Goal: Task Accomplishment & Management: Manage account settings

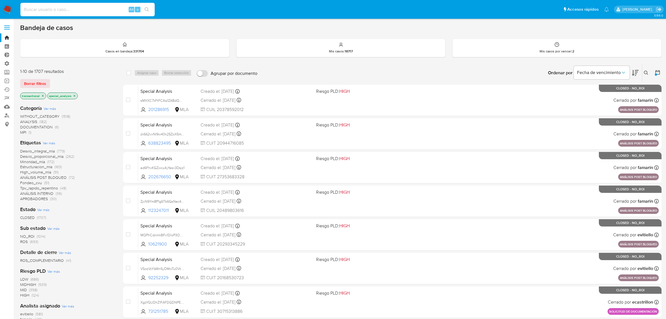
click at [56, 10] on input at bounding box center [87, 9] width 134 height 7
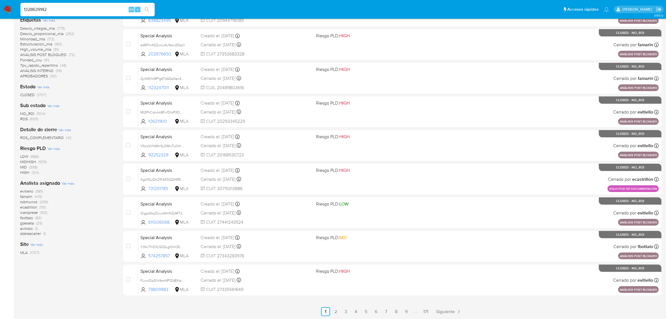
type input "1328639142"
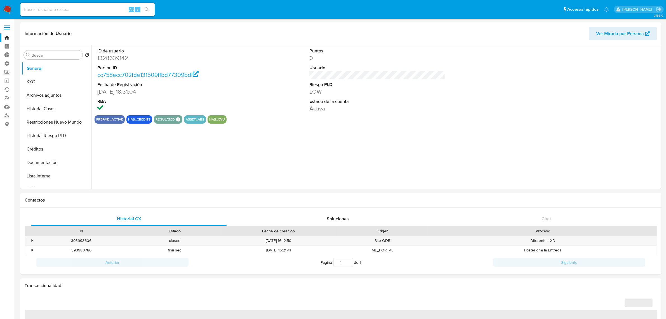
select select "10"
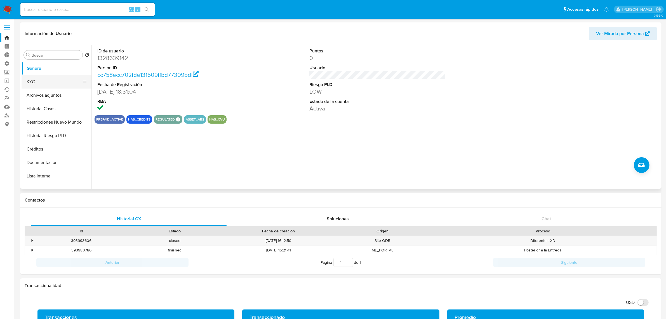
click at [32, 78] on button "KYC" at bounding box center [54, 81] width 65 height 13
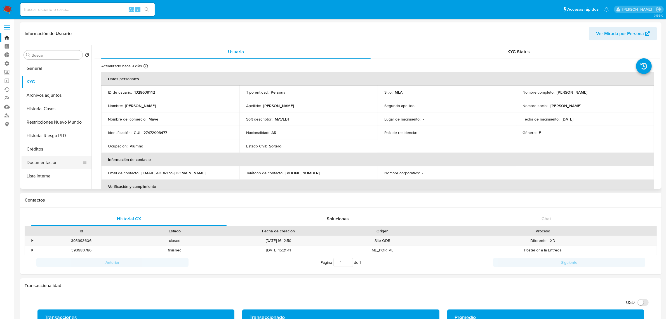
click at [63, 162] on button "Documentación" at bounding box center [54, 162] width 65 height 13
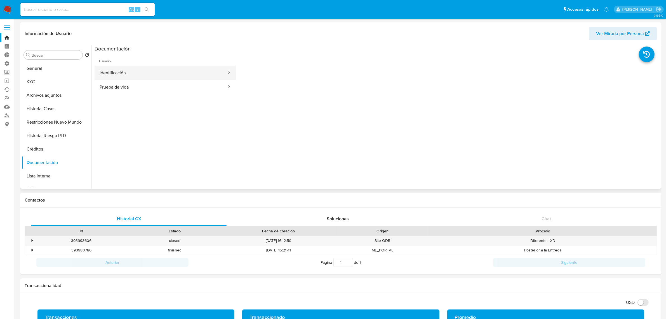
click at [190, 78] on button "Identificación" at bounding box center [161, 72] width 133 height 14
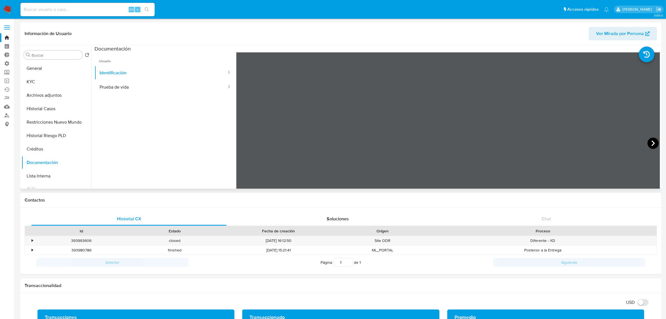
click at [652, 141] on icon at bounding box center [653, 142] width 11 height 11
click at [244, 142] on icon at bounding box center [243, 142] width 11 height 11
click at [179, 83] on button "Prueba de vida" at bounding box center [161, 87] width 133 height 14
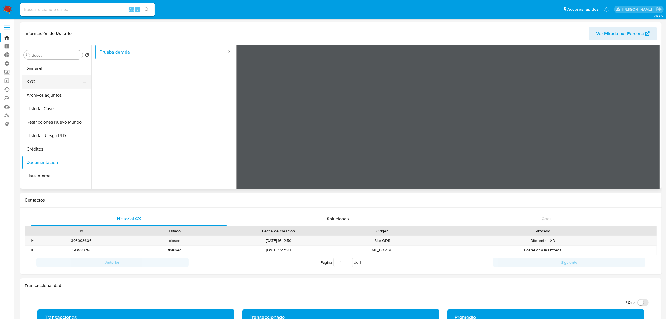
click at [50, 82] on button "KYC" at bounding box center [54, 81] width 65 height 13
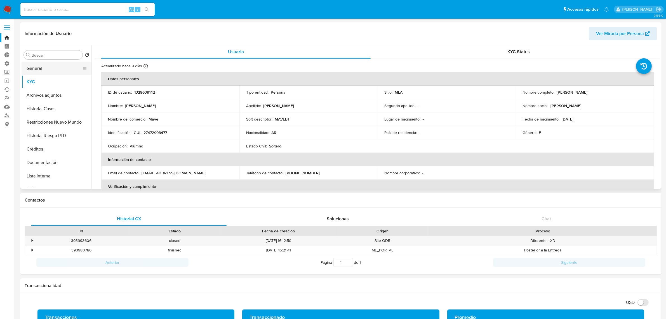
click at [50, 70] on button "General" at bounding box center [54, 68] width 65 height 13
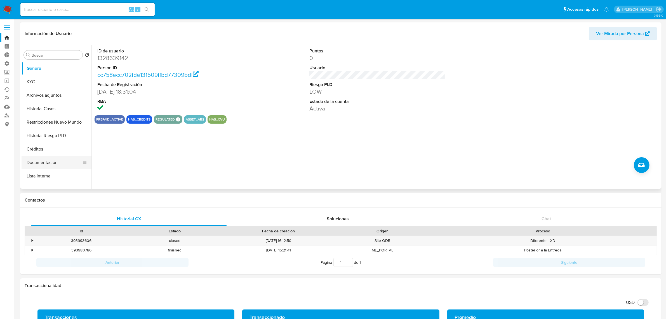
click at [50, 161] on button "Documentación" at bounding box center [54, 162] width 65 height 13
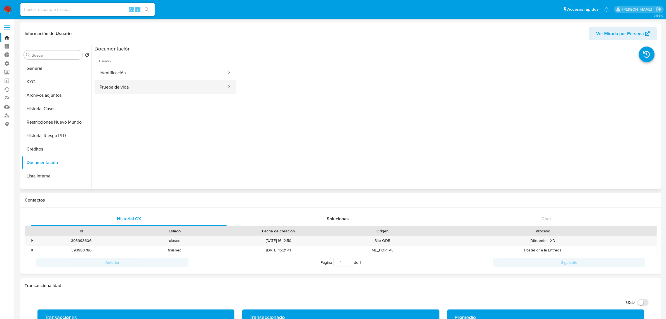
click at [119, 83] on button "Prueba de vida" at bounding box center [161, 87] width 133 height 14
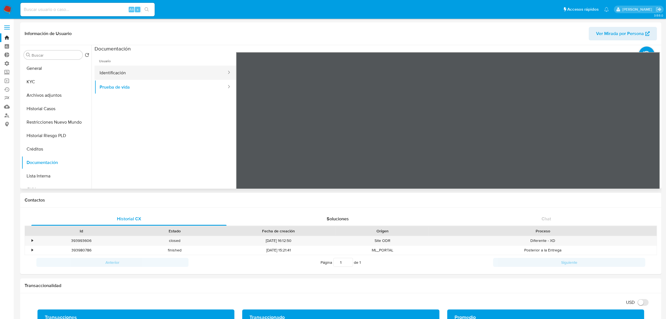
click at [132, 74] on button "Identificación" at bounding box center [161, 72] width 133 height 14
click at [48, 83] on button "KYC" at bounding box center [54, 81] width 65 height 13
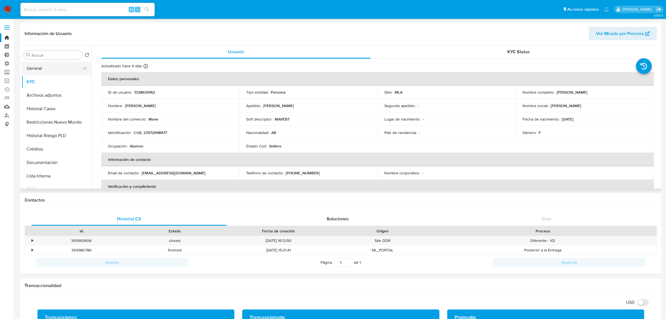
click at [38, 73] on button "General" at bounding box center [54, 68] width 65 height 13
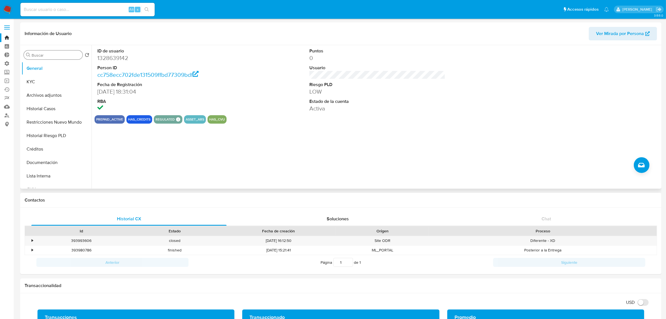
click at [38, 52] on div "Buscar" at bounding box center [53, 54] width 59 height 9
click at [38, 53] on input "Buscar" at bounding box center [56, 55] width 49 height 5
type input "iv"
click at [41, 111] on button "IV Challenges" at bounding box center [54, 108] width 65 height 13
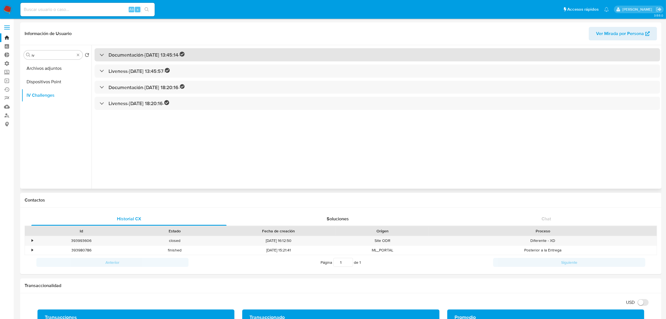
click at [126, 55] on h3 "Documentación - 08/04/2023 13:45:14 -" at bounding box center [147, 55] width 76 height 6
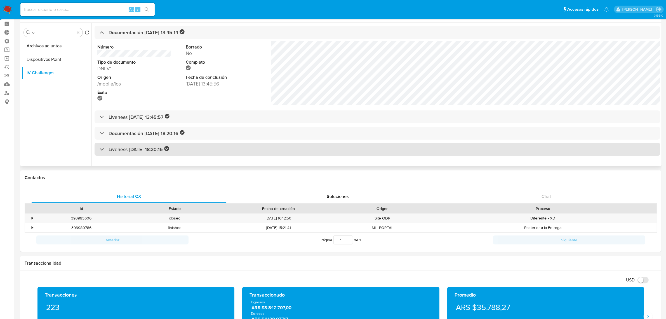
scroll to position [35, 0]
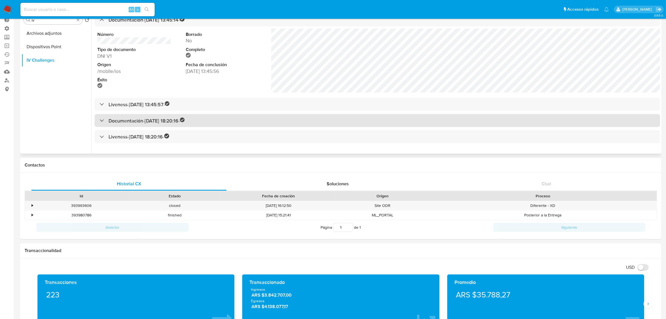
click at [158, 123] on h3 "Documentación - 07/07/2023 18:20:16 -" at bounding box center [147, 120] width 76 height 6
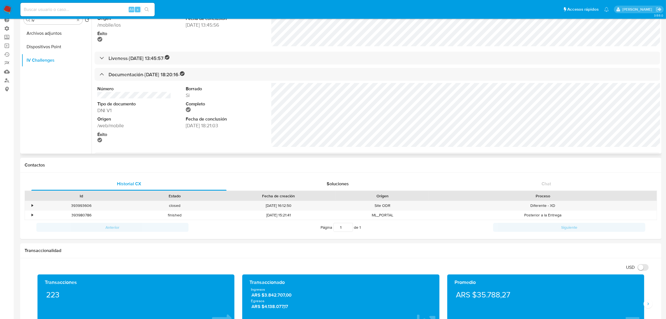
scroll to position [64, 0]
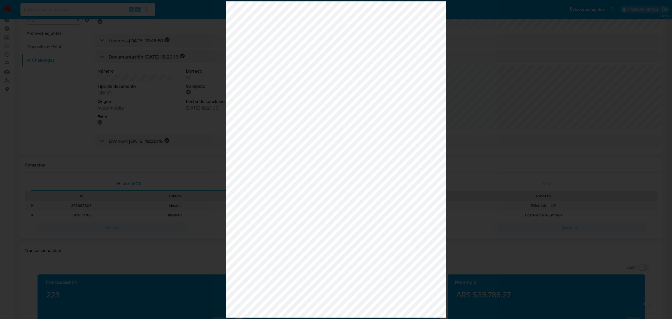
click at [172, 72] on div at bounding box center [336, 159] width 672 height 319
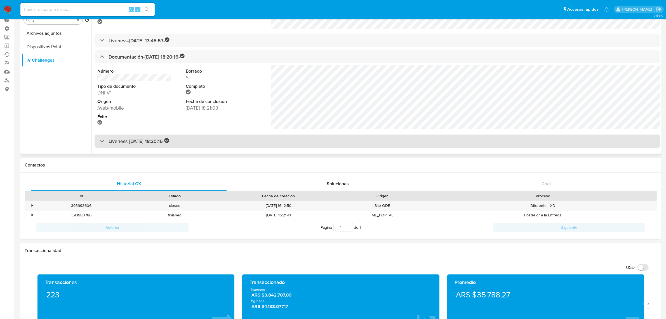
click at [151, 139] on h3 "Liveness - 07/07/2023 18:20:16 -" at bounding box center [139, 141] width 61 height 6
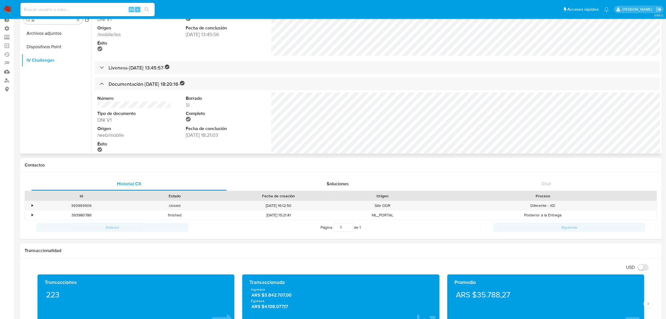
scroll to position [27, 0]
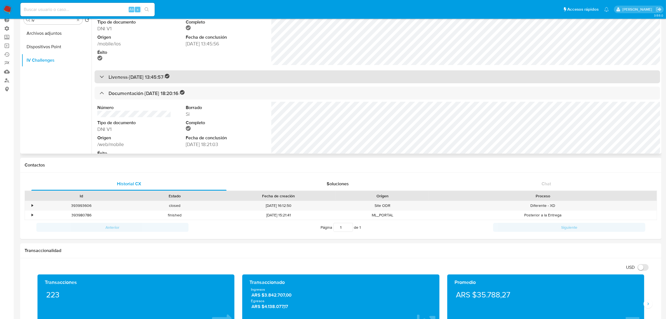
click at [146, 77] on h3 "Liveness - 08/04/2023 13:45:57 -" at bounding box center [139, 77] width 61 height 6
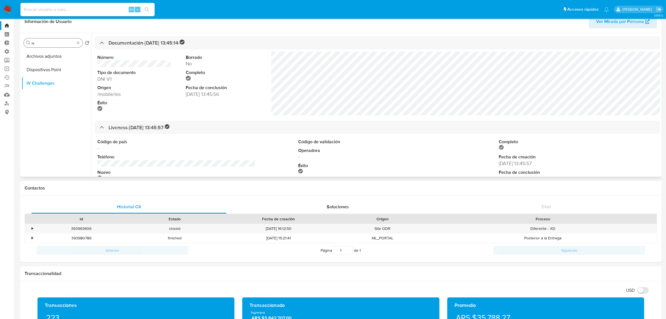
scroll to position [0, 0]
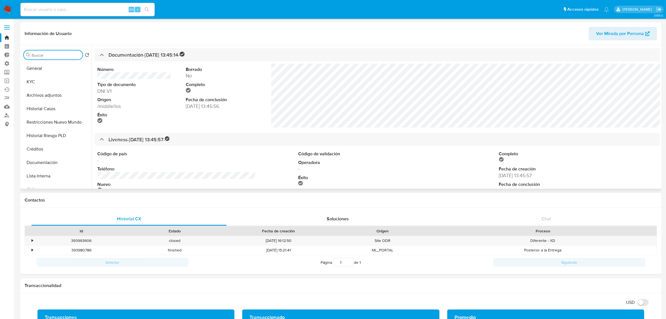
click at [53, 8] on input at bounding box center [87, 9] width 134 height 7
paste input "In1UH21CYoXstcdxrA8iNflq"
type input "In1UH21CYoXstcdxrA8iNflq"
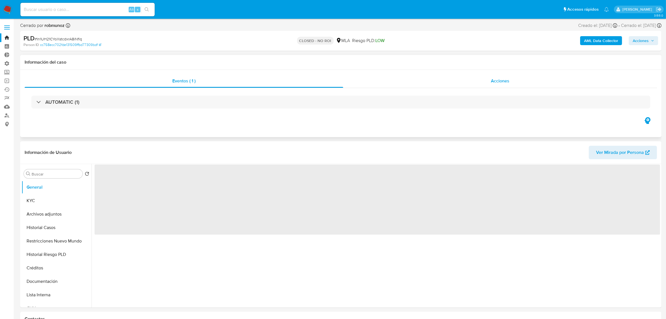
click at [502, 85] on div "Acciones" at bounding box center [500, 80] width 314 height 13
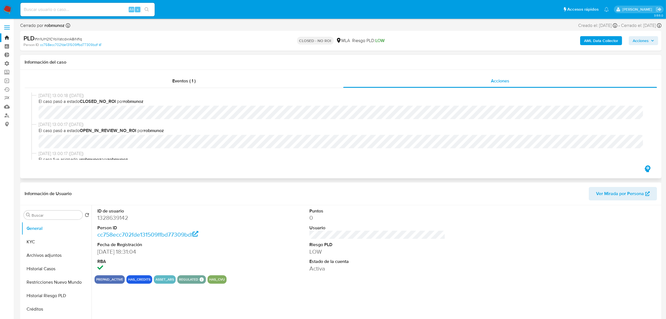
select select "10"
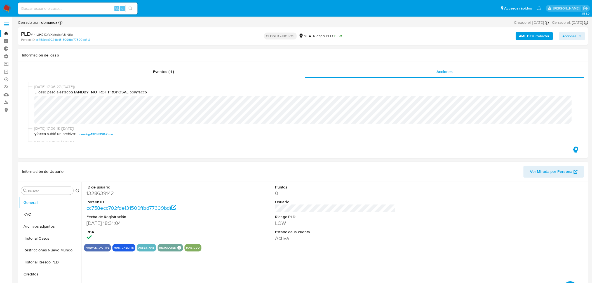
scroll to position [70, 0]
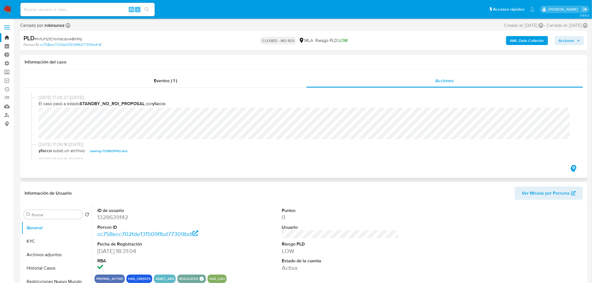
click at [298, 149] on span "yfacco subió un archivo: caselog-1328639142.xlsx" at bounding box center [307, 151] width 536 height 7
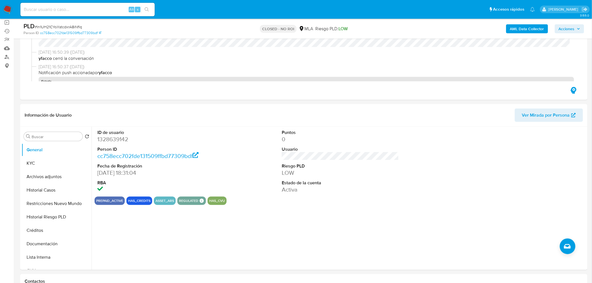
scroll to position [124, 0]
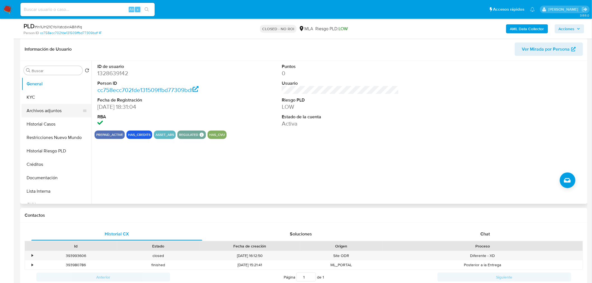
click at [44, 113] on button "Archivos adjuntos" at bounding box center [54, 110] width 65 height 13
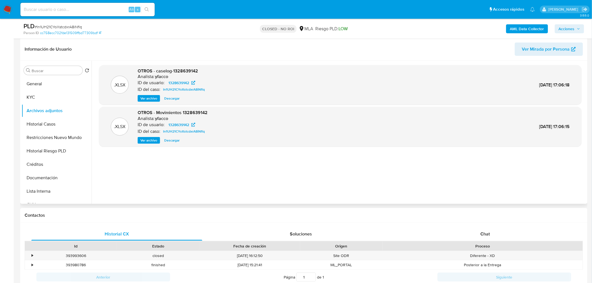
click at [147, 138] on span "Ver archivo" at bounding box center [149, 141] width 17 height 6
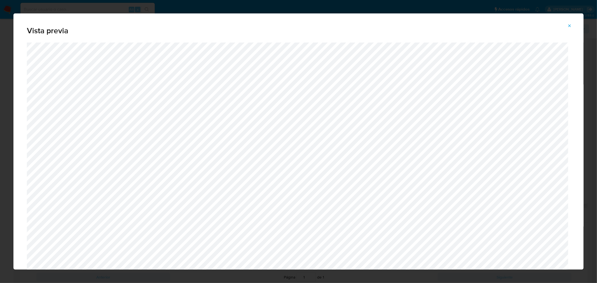
click at [570, 25] on icon "Attachment preview" at bounding box center [569, 26] width 4 height 4
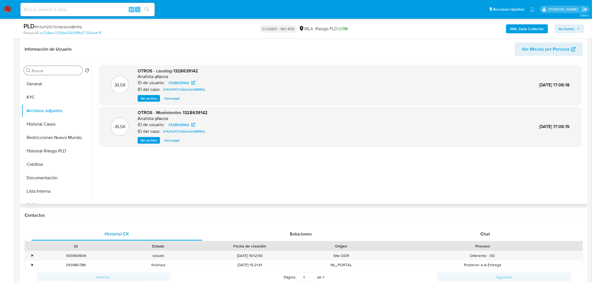
click at [43, 70] on input "Buscar" at bounding box center [56, 70] width 49 height 5
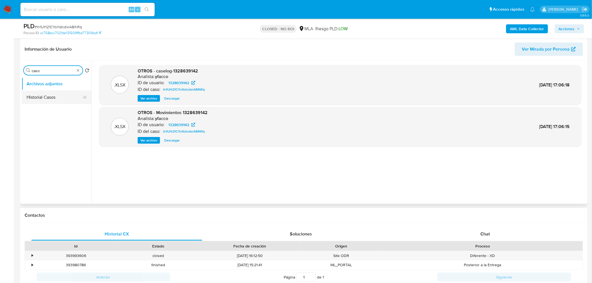
type input "caso"
click at [28, 98] on button "Historial Casos" at bounding box center [57, 97] width 70 height 13
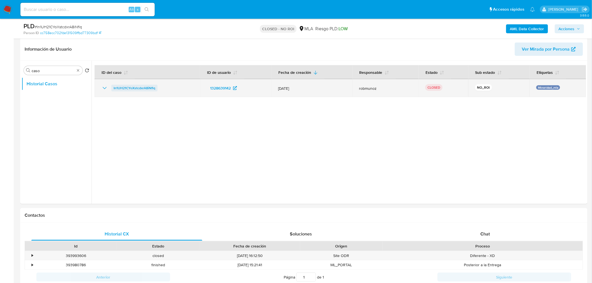
click at [137, 87] on span "In1UH21CYoXstcdxrA8iNflq" at bounding box center [135, 88] width 42 height 7
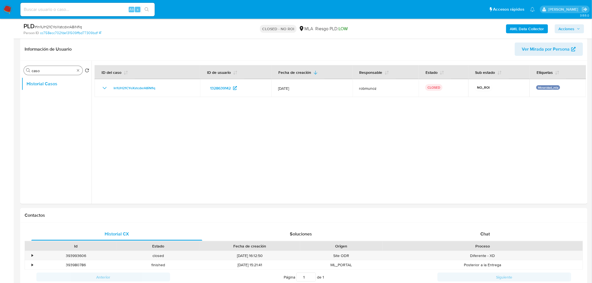
click at [80, 68] on div "Buscar caso" at bounding box center [53, 70] width 59 height 9
click at [75, 71] on div "Buscar caso" at bounding box center [53, 70] width 59 height 9
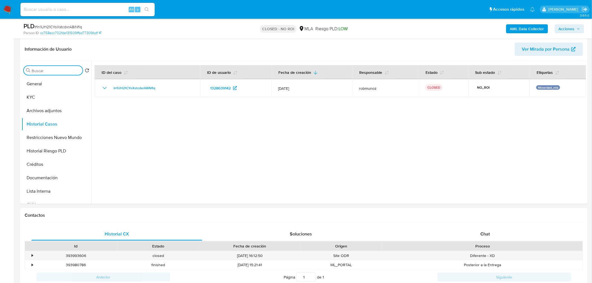
click at [2, 3] on nav "Pausado Ver notificaciones Alt s Accesos rápidos Presiona las siguientes teclas…" at bounding box center [296, 9] width 592 height 19
click at [6, 7] on img at bounding box center [8, 10] width 10 height 10
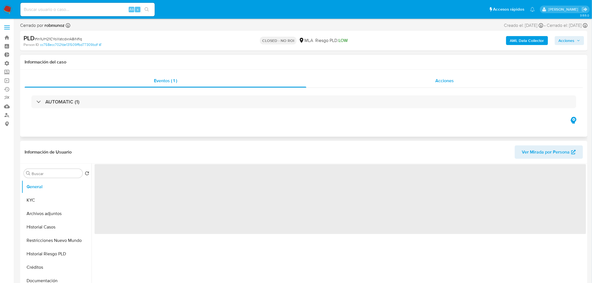
click at [443, 83] on span "Acciones" at bounding box center [445, 81] width 18 height 6
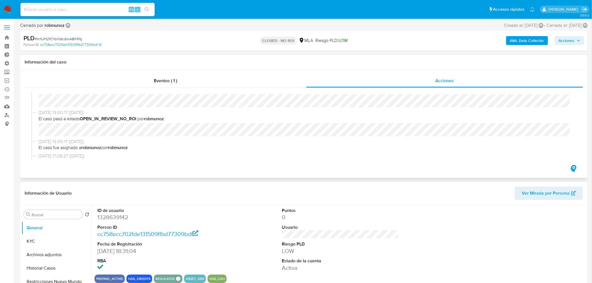
select select "10"
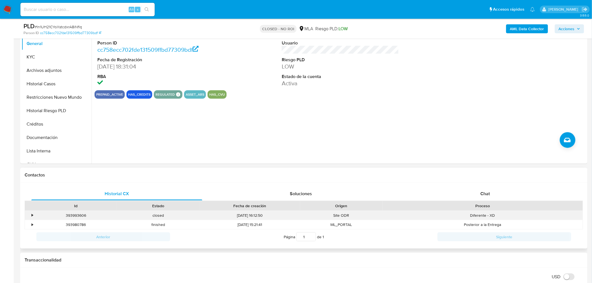
scroll to position [249, 0]
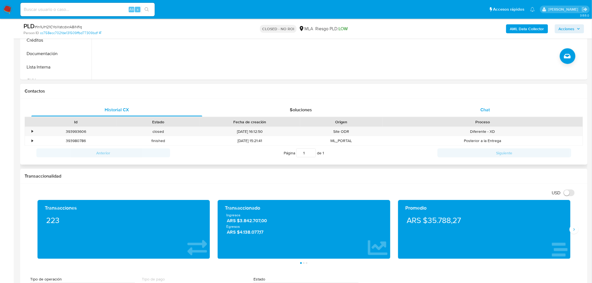
click at [502, 104] on div "Chat" at bounding box center [485, 109] width 171 height 13
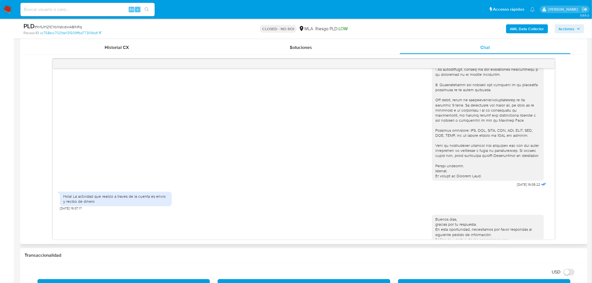
scroll to position [81, 0]
drag, startPoint x: 72, startPoint y: 202, endPoint x: 163, endPoint y: 218, distance: 92.0
click at [163, 218] on div "[DATE] 19:05:22 Hola! La actividad que realizo a traves de la cuenta es envio y…" at bounding box center [304, 153] width 502 height 171
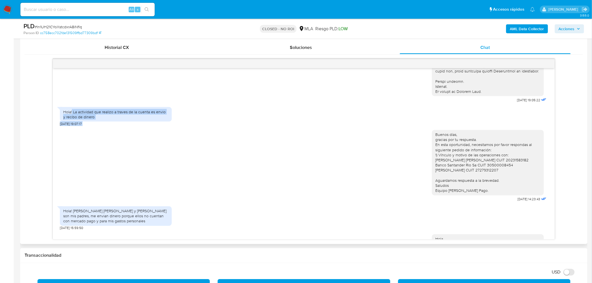
scroll to position [174, 0]
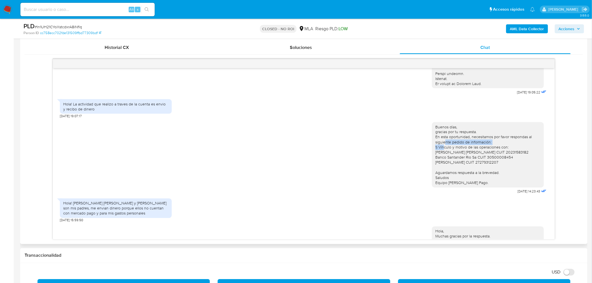
click at [413, 151] on div "Buenos días, gracias por tu respuesta. En esta oportunidad, necesitamos por fav…" at bounding box center [304, 156] width 488 height 77
drag, startPoint x: 437, startPoint y: 158, endPoint x: 484, endPoint y: 160, distance: 46.5
click at [484, 160] on div "Buenos días, gracias por tu respuesta. En esta oportunidad, necesitamos por fav…" at bounding box center [488, 155] width 105 height 61
click at [469, 177] on div "Buenos días, gracias por tu respuesta. En esta oportunidad, necesitamos por fav…" at bounding box center [488, 155] width 105 height 61
drag, startPoint x: 125, startPoint y: 208, endPoint x: 180, endPoint y: 219, distance: 56.4
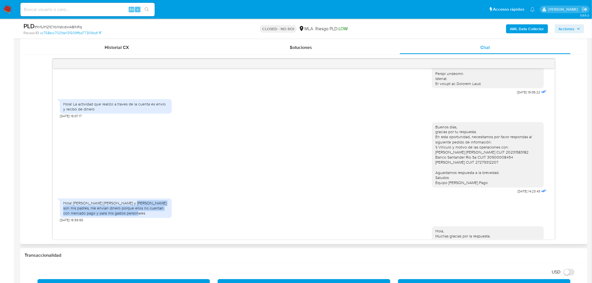
click at [180, 219] on div "Hola! Diaz pablo javier y Norma ester saracho son mis padres, me envian dinero …" at bounding box center [304, 209] width 488 height 27
click at [127, 216] on div "Hola! Diaz pablo javier y Norma ester saracho son mis padres, me envian dinero …" at bounding box center [115, 208] width 105 height 15
drag, startPoint x: 134, startPoint y: 215, endPoint x: 185, endPoint y: 227, distance: 52.9
click at [185, 223] on div "Hola! Diaz pablo javier y Norma ester saracho son mis padres, me envian dinero …" at bounding box center [304, 209] width 488 height 27
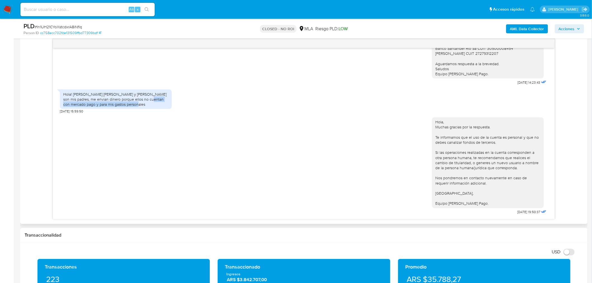
scroll to position [342, 0]
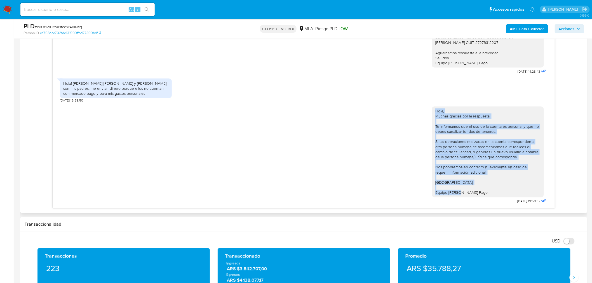
drag, startPoint x: 502, startPoint y: 195, endPoint x: 399, endPoint y: 113, distance: 131.2
click at [399, 113] on div "Hola, Muchas gracias por la respuesta. Te informamos que el uso de la cuenta es…" at bounding box center [304, 154] width 488 height 103
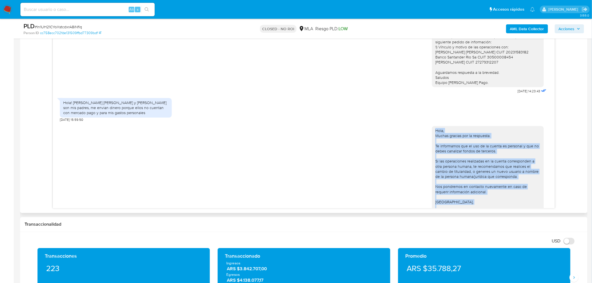
scroll to position [205, 0]
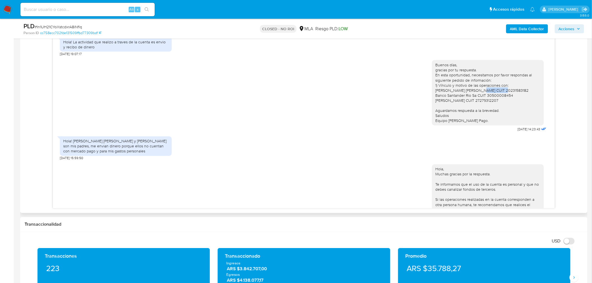
drag, startPoint x: 496, startPoint y: 94, endPoint x: 477, endPoint y: 95, distance: 19.1
click at [475, 96] on div "Buenos días, gracias por tu respuesta. En esta oportunidad, necesitamos por fav…" at bounding box center [488, 92] width 105 height 61
copy div "20231583182"
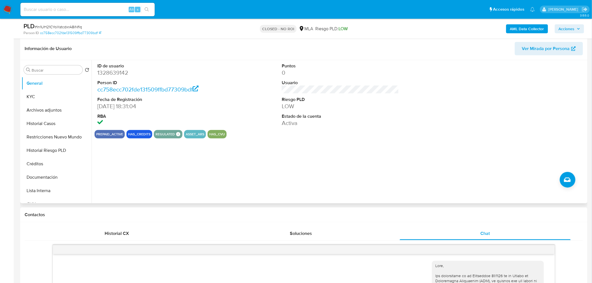
scroll to position [124, 0]
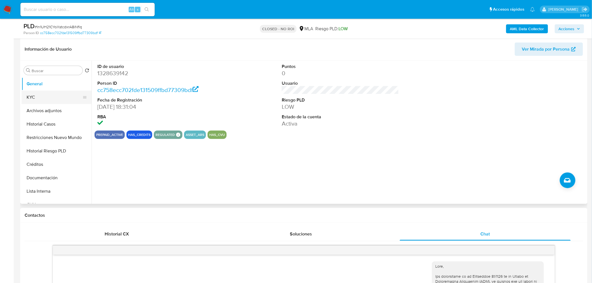
click at [29, 93] on button "KYC" at bounding box center [54, 97] width 65 height 13
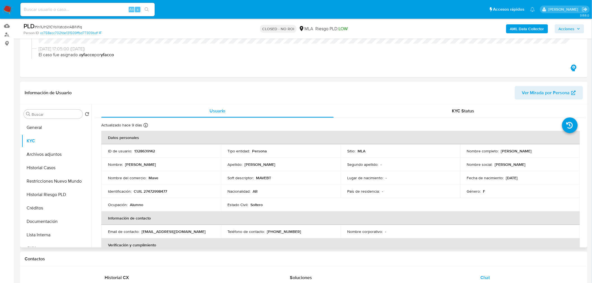
scroll to position [93, 0]
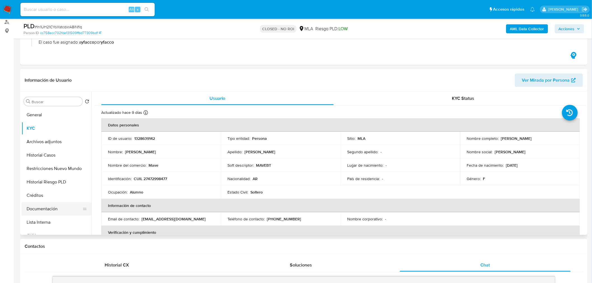
click at [55, 207] on button "Documentación" at bounding box center [54, 208] width 65 height 13
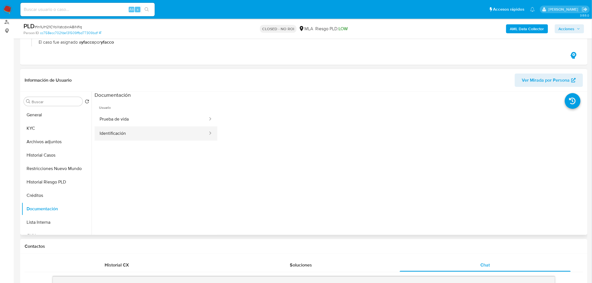
click at [185, 132] on button "Identificación" at bounding box center [152, 134] width 114 height 14
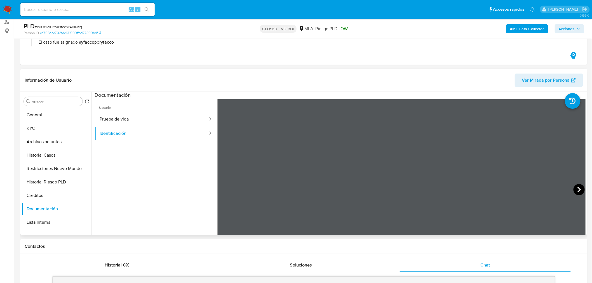
click at [575, 191] on icon at bounding box center [579, 189] width 11 height 11
click at [49, 127] on button "KYC" at bounding box center [54, 128] width 65 height 13
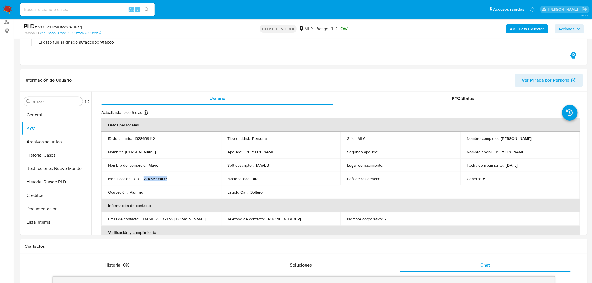
drag, startPoint x: 176, startPoint y: 179, endPoint x: 143, endPoint y: 177, distance: 33.4
click at [143, 177] on div "Identificación : CUIL 27472998477" at bounding box center [161, 178] width 106 height 5
copy p "27472998477"
click at [51, 208] on button "Documentación" at bounding box center [54, 208] width 65 height 13
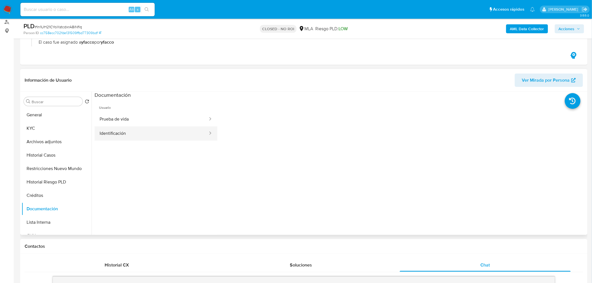
click at [176, 133] on button "Identificación" at bounding box center [152, 134] width 114 height 14
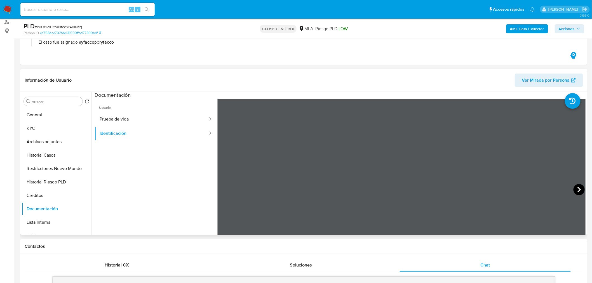
click at [575, 188] on icon at bounding box center [579, 189] width 11 height 11
click at [228, 191] on icon at bounding box center [224, 189] width 11 height 11
click at [55, 117] on button "General" at bounding box center [54, 114] width 65 height 13
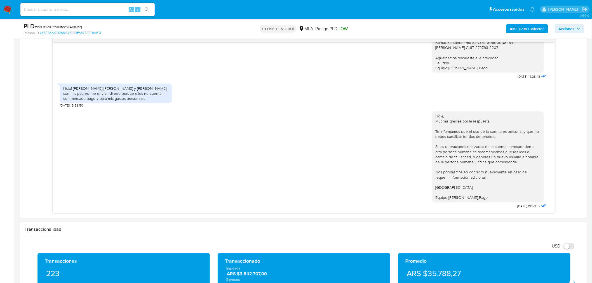
scroll to position [342, 0]
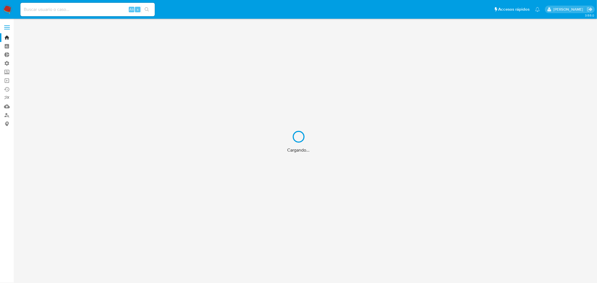
click at [6, 116] on div "Cargando..." at bounding box center [298, 141] width 597 height 283
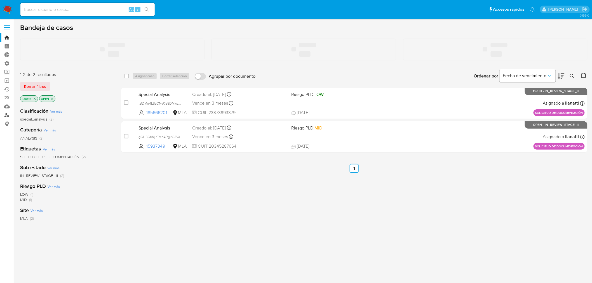
click at [6, 114] on link "Buscador de personas" at bounding box center [33, 115] width 67 height 9
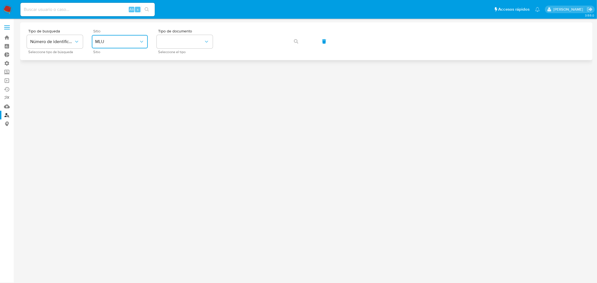
click at [110, 40] on span "MLU" at bounding box center [117, 42] width 44 height 6
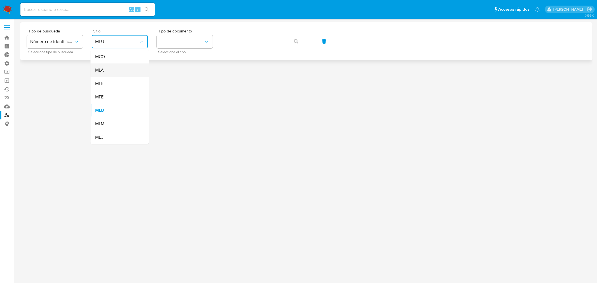
click at [119, 68] on div "MLA" at bounding box center [118, 70] width 46 height 13
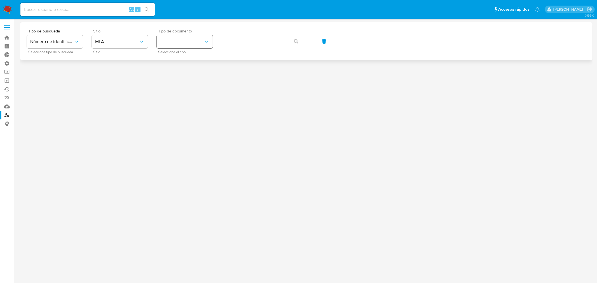
drag, startPoint x: 220, startPoint y: 31, endPoint x: 191, endPoint y: 38, distance: 29.7
click at [220, 31] on div "Tipo de busqueda Número de identificación Seleccione tipo de búsqueda Sitio MLA…" at bounding box center [306, 41] width 559 height 24
click at [191, 38] on button "identificationType" at bounding box center [185, 41] width 56 height 13
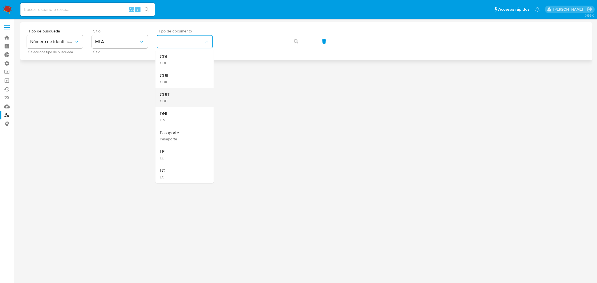
click at [177, 101] on div "CUIT CUIT" at bounding box center [183, 97] width 46 height 19
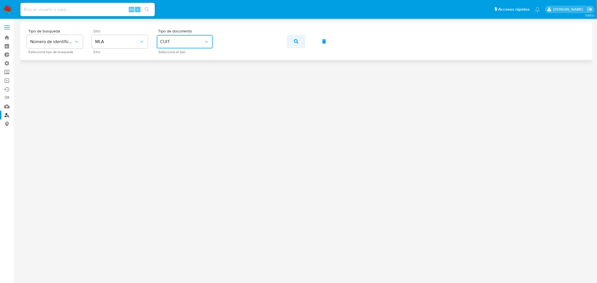
click at [297, 43] on span "button" at bounding box center [296, 41] width 4 height 12
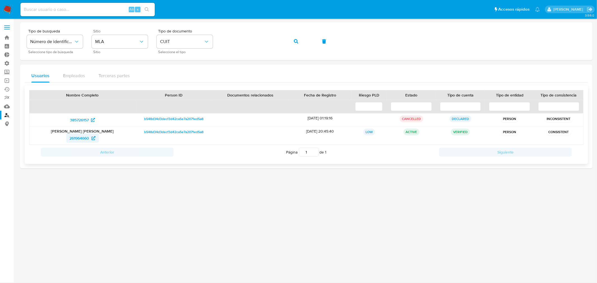
click at [74, 139] on span "261964660" at bounding box center [80, 138] width 20 height 9
click at [50, 7] on input at bounding box center [87, 9] width 134 height 7
paste input "2gss34Vp1Da4AFinao8jrpiO"
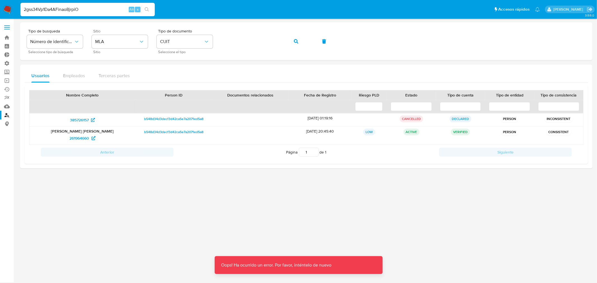
click at [108, 8] on input "2gss34Vp1Da4AFinao8jrpiO" at bounding box center [87, 9] width 134 height 7
click at [108, 10] on input "2gss34Vp1Da4AFinao8jrpiO" at bounding box center [87, 9] width 134 height 7
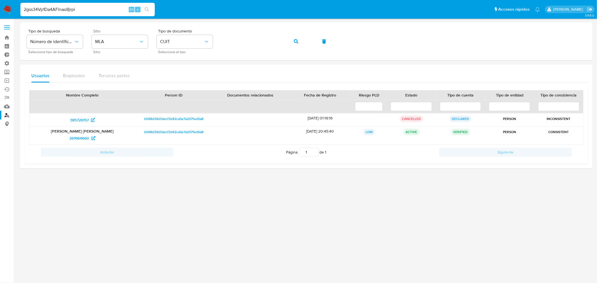
type input "2gss34Vp1Da4AFinao8jrpi"
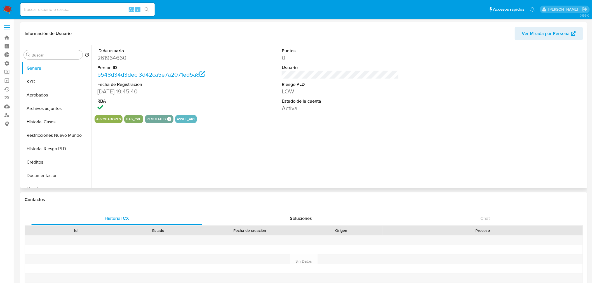
select select "10"
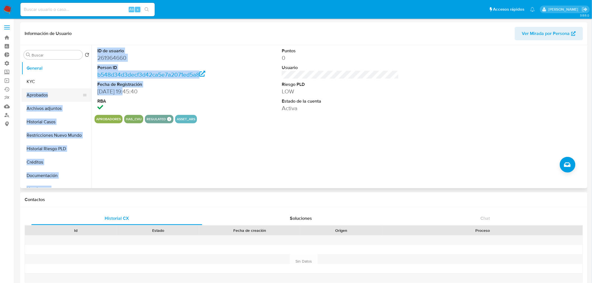
drag, startPoint x: 127, startPoint y: 91, endPoint x: 62, endPoint y: 95, distance: 64.5
click at [62, 95] on div "Buscar Volver al orden por defecto General KYC Aprobados Archivos adjuntos Hist…" at bounding box center [304, 116] width 565 height 143
click at [39, 70] on button "General" at bounding box center [54, 68] width 65 height 13
click at [34, 79] on button "KYC" at bounding box center [54, 81] width 65 height 13
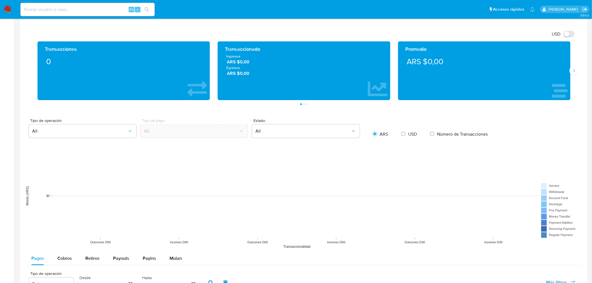
scroll to position [311, 0]
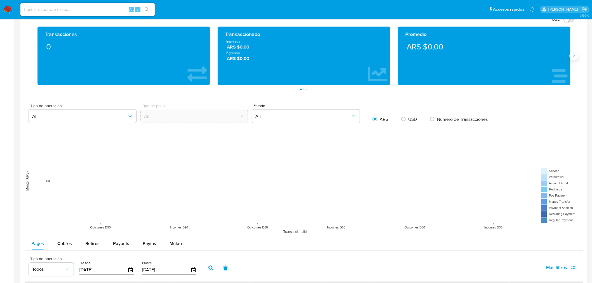
drag, startPoint x: 567, startPoint y: 58, endPoint x: 574, endPoint y: 58, distance: 7.3
click at [568, 58] on div "Promedio ARS $0,00" at bounding box center [484, 56] width 172 height 59
click at [574, 58] on icon "Siguiente" at bounding box center [574, 56] width 4 height 4
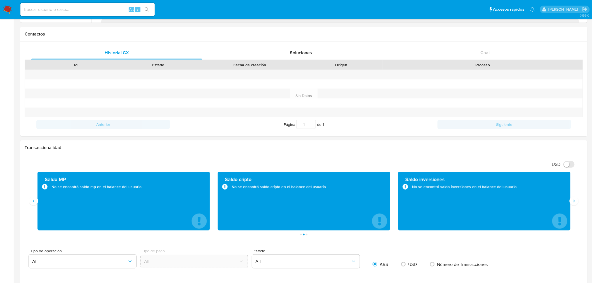
scroll to position [0, 0]
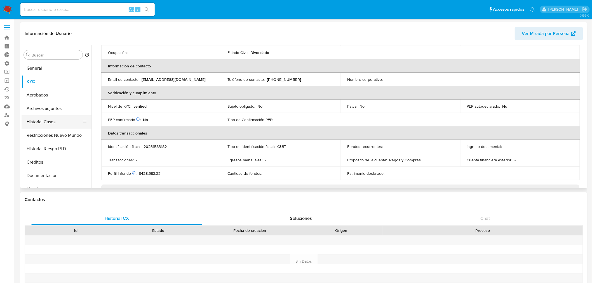
click at [41, 120] on button "Historial Casos" at bounding box center [54, 121] width 65 height 13
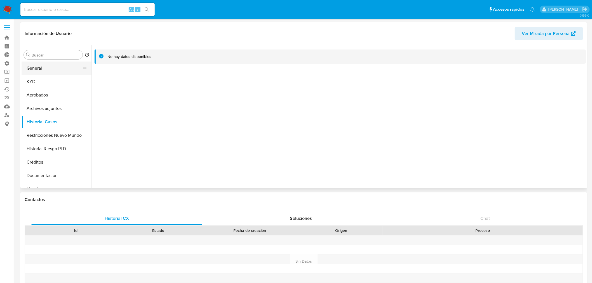
click at [43, 70] on button "General" at bounding box center [54, 68] width 65 height 13
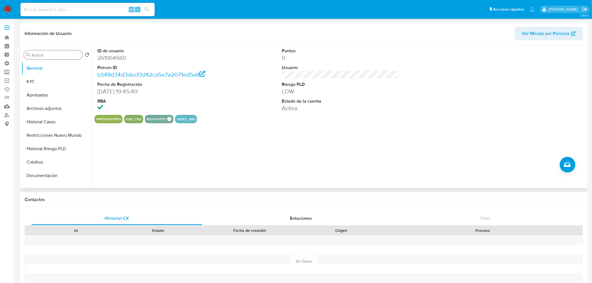
click at [32, 52] on div "Buscar" at bounding box center [53, 54] width 59 height 9
click at [40, 52] on div "Buscar" at bounding box center [53, 54] width 59 height 9
click at [40, 55] on input "Buscar" at bounding box center [56, 55] width 49 height 5
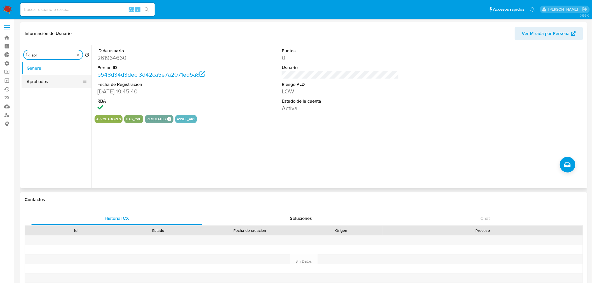
type input "apr"
click at [53, 83] on button "Aprobados" at bounding box center [54, 81] width 65 height 13
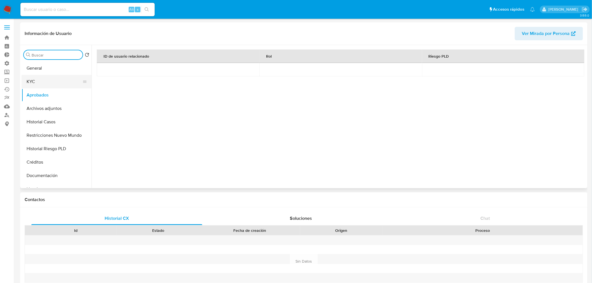
click at [65, 82] on button "KYC" at bounding box center [54, 81] width 65 height 13
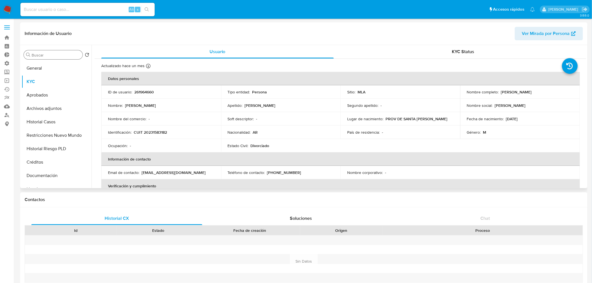
drag, startPoint x: 53, startPoint y: 175, endPoint x: 107, endPoint y: 163, distance: 55.4
click at [53, 175] on button "Documentación" at bounding box center [57, 175] width 70 height 13
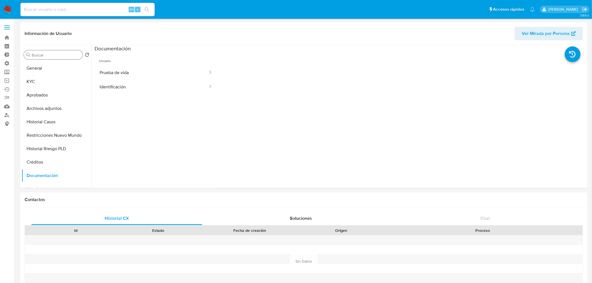
click at [42, 56] on input "Buscar" at bounding box center [56, 55] width 49 height 5
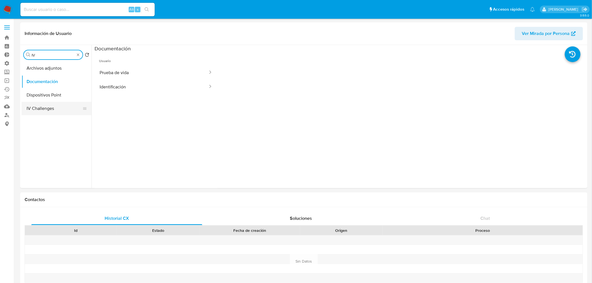
type input "IV"
click at [46, 109] on button "IV Challenges" at bounding box center [54, 108] width 65 height 13
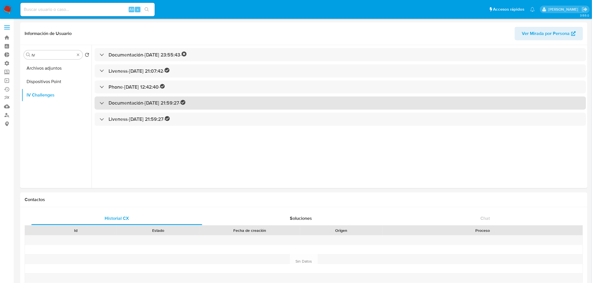
click at [183, 104] on h3 "Documentación - 16/04/2024 21:59:27 -" at bounding box center [147, 103] width 77 height 6
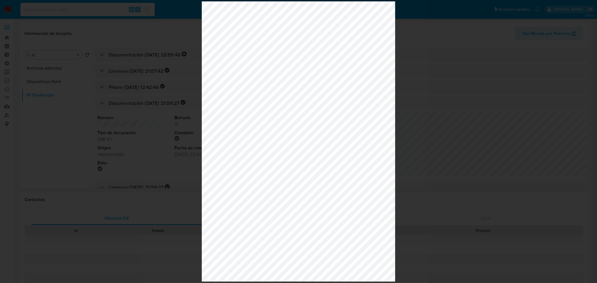
drag, startPoint x: 435, startPoint y: 63, endPoint x: 424, endPoint y: 71, distance: 13.6
click at [435, 63] on div at bounding box center [298, 141] width 597 height 283
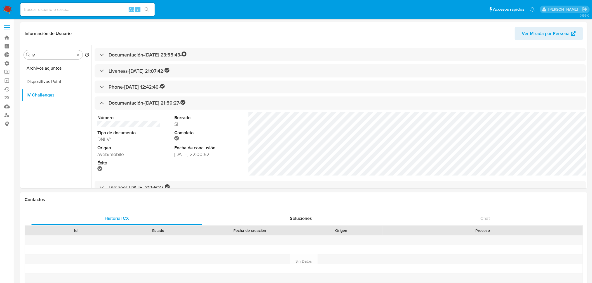
click at [390, 8] on ul "Pausado Ver notificaciones Alt s Accesos rápidos Presiona las siguientes teclas…" at bounding box center [278, 9] width 520 height 14
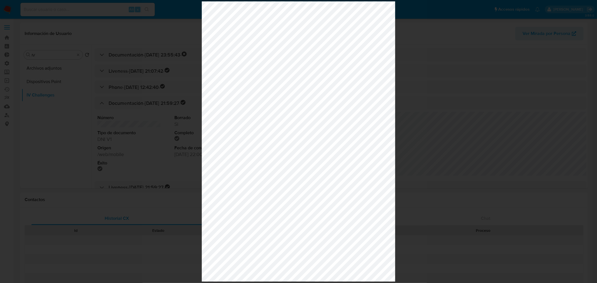
click at [496, 151] on div at bounding box center [298, 141] width 597 height 283
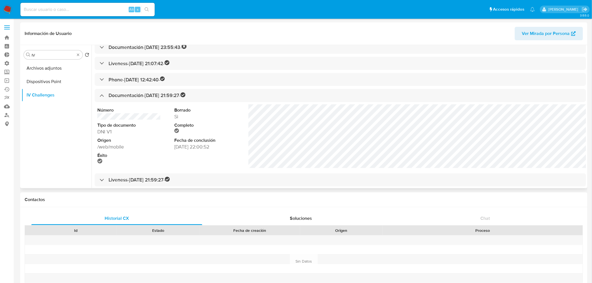
scroll to position [12, 0]
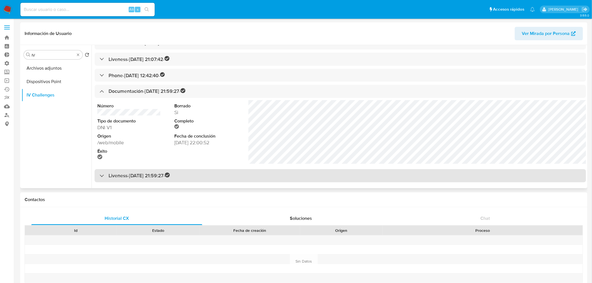
click at [121, 178] on h3 "Liveness - 16/04/2024 21:59:27 -" at bounding box center [139, 176] width 61 height 6
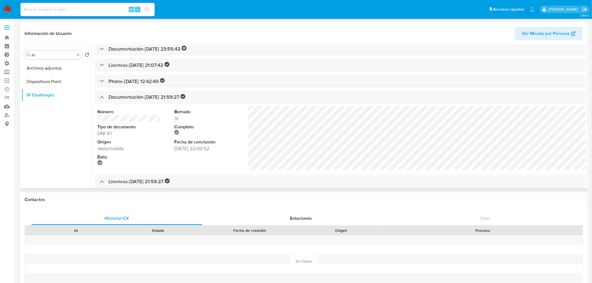
scroll to position [0, 0]
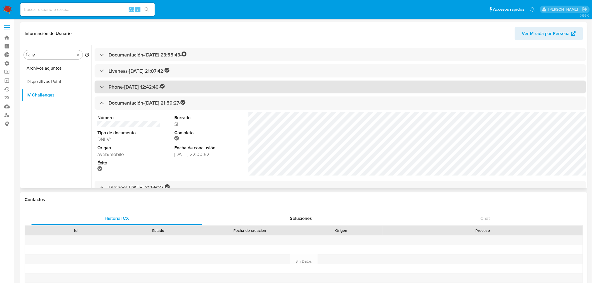
click at [154, 88] on h3 "Phone - 22/08/2022 12:42:40 -" at bounding box center [137, 87] width 57 height 6
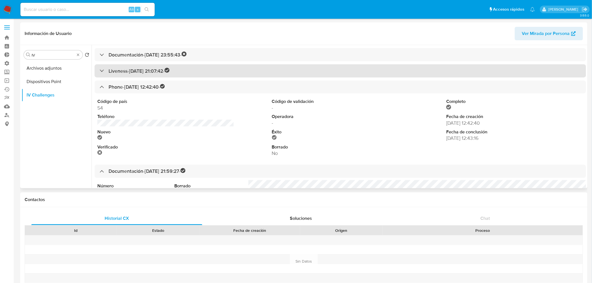
click at [157, 71] on h3 "Liveness - 18/08/2022 21:07:42 -" at bounding box center [139, 71] width 61 height 6
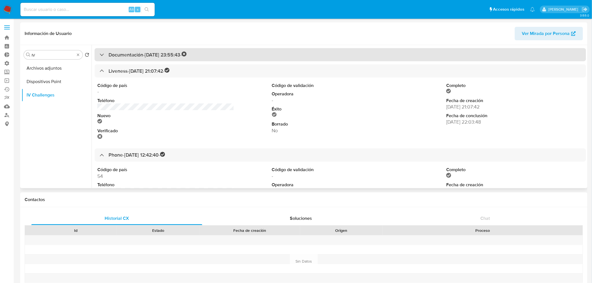
click at [167, 57] on h3 "Documentación - 03/06/2022 23:55:43 -" at bounding box center [148, 55] width 78 height 6
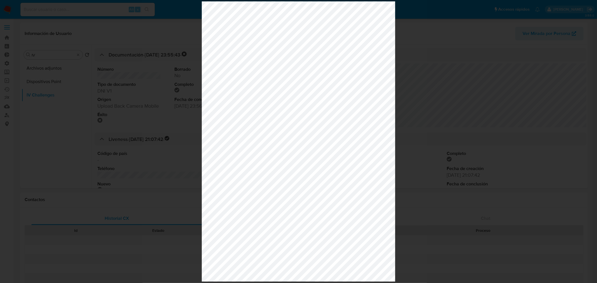
click at [479, 98] on div at bounding box center [298, 141] width 597 height 283
click at [511, 86] on div at bounding box center [298, 141] width 597 height 283
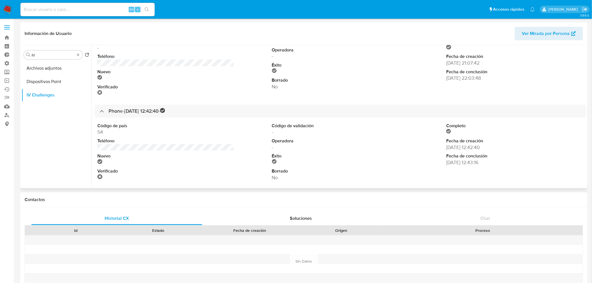
scroll to position [186, 0]
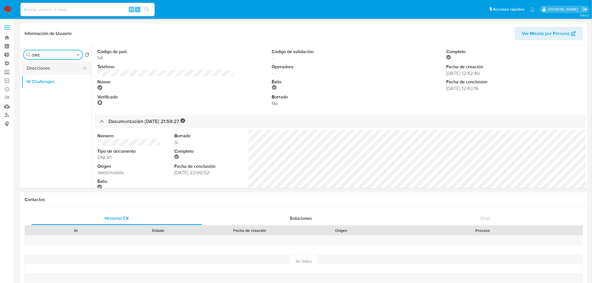
type input "DIRE"
click at [45, 69] on button "Direcciones" at bounding box center [54, 68] width 65 height 13
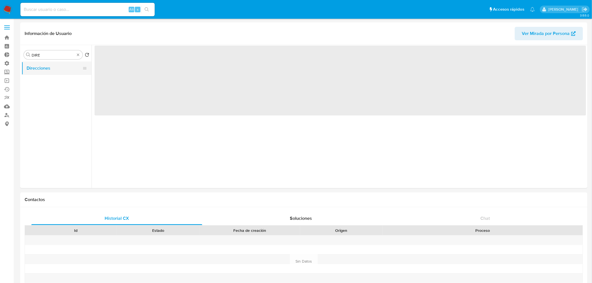
scroll to position [0, 0]
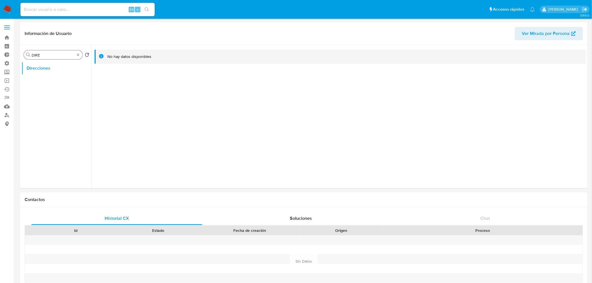
click at [74, 53] on input "DIRE" at bounding box center [53, 55] width 43 height 5
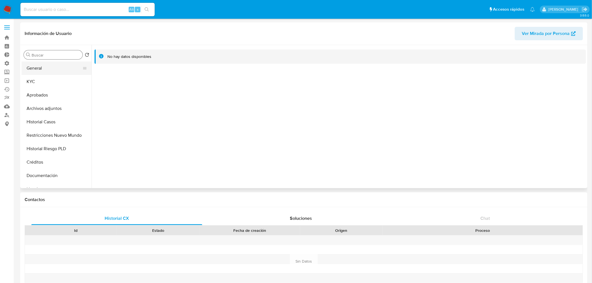
click at [48, 69] on button "General" at bounding box center [54, 68] width 65 height 13
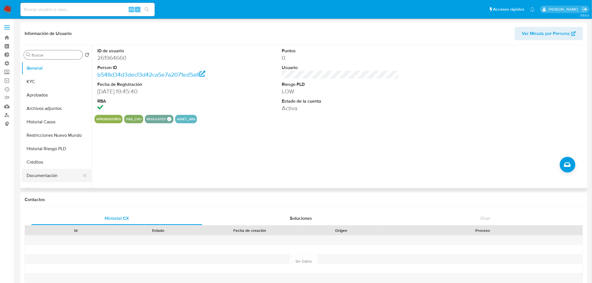
click at [60, 174] on button "Documentación" at bounding box center [54, 175] width 65 height 13
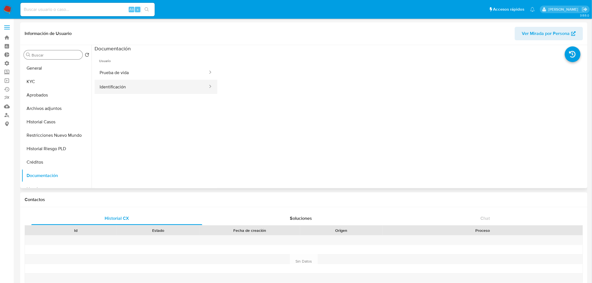
click at [123, 86] on button "Identificación" at bounding box center [152, 87] width 114 height 14
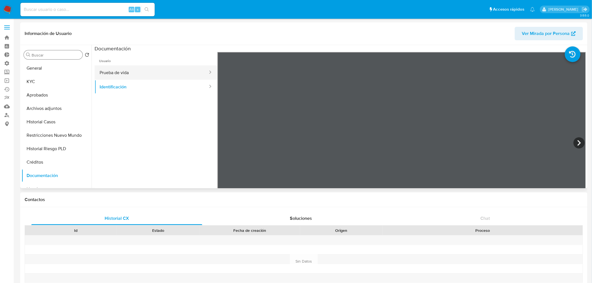
click at [191, 70] on button "Prueba de vida" at bounding box center [152, 72] width 114 height 14
click at [45, 67] on button "General" at bounding box center [54, 68] width 65 height 13
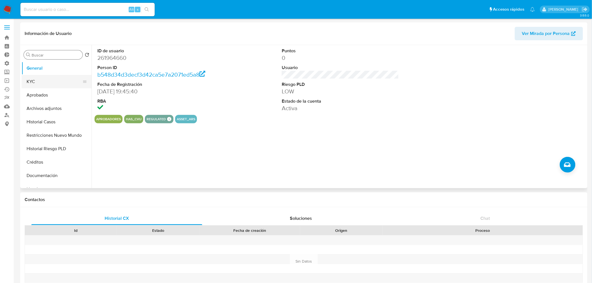
click at [57, 77] on button "KYC" at bounding box center [54, 81] width 65 height 13
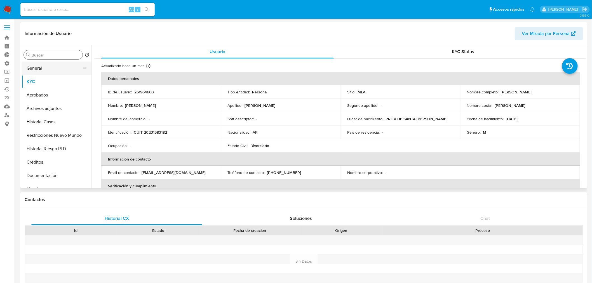
click at [60, 69] on button "General" at bounding box center [54, 68] width 65 height 13
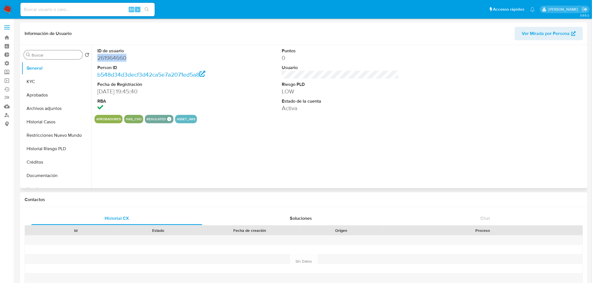
drag, startPoint x: 132, startPoint y: 60, endPoint x: 93, endPoint y: 57, distance: 38.7
click at [93, 57] on div "ID de usuario 261964660 Person ID b548d34d3decf3d42ca5e7a2071ed5a8 Fecha de Reg…" at bounding box center [339, 116] width 495 height 143
copy dd "261964660"
click at [56, 83] on button "KYC" at bounding box center [54, 81] width 65 height 13
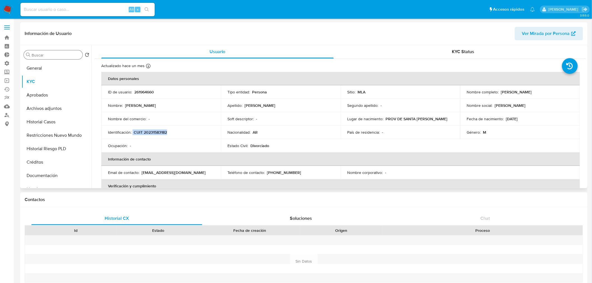
drag, startPoint x: 170, startPoint y: 132, endPoint x: 132, endPoint y: 135, distance: 37.9
click at [132, 135] on td "Identificación : CUIT 20231583182" at bounding box center [161, 132] width 120 height 13
copy div "CUIT 20231583182"
click at [50, 178] on button "Documentación" at bounding box center [54, 175] width 65 height 13
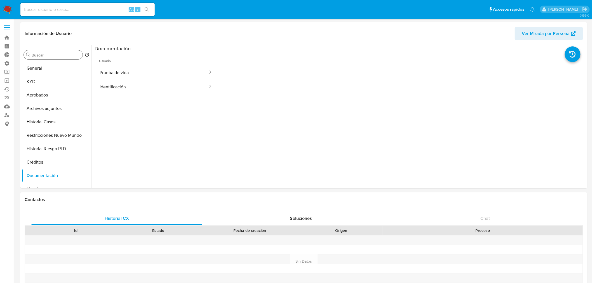
click at [165, 93] on button "Identificación" at bounding box center [152, 87] width 114 height 14
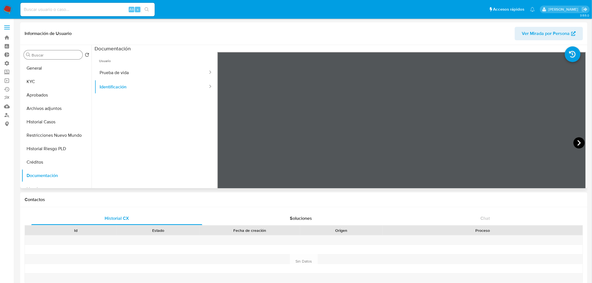
click at [575, 142] on icon at bounding box center [579, 142] width 11 height 11
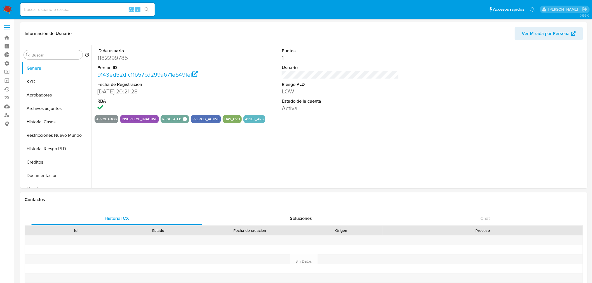
select select "10"
click at [39, 83] on button "KYC" at bounding box center [54, 81] width 65 height 13
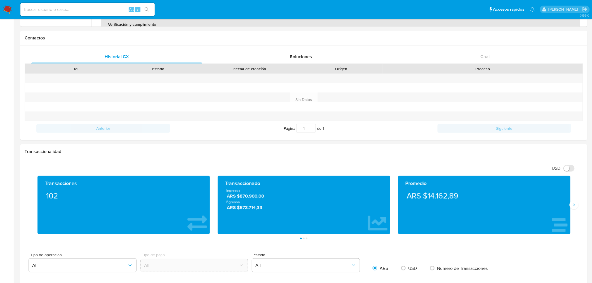
scroll to position [156, 0]
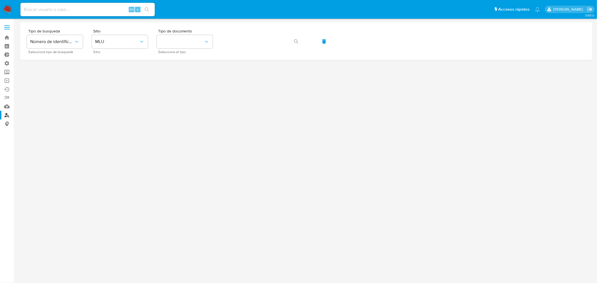
click at [43, 10] on input at bounding box center [87, 9] width 134 height 7
paste input "2gss34Vp1Da4AFinao8jrpiO"
type input "2gss34Vp1Da4AFinao8jrpiO"
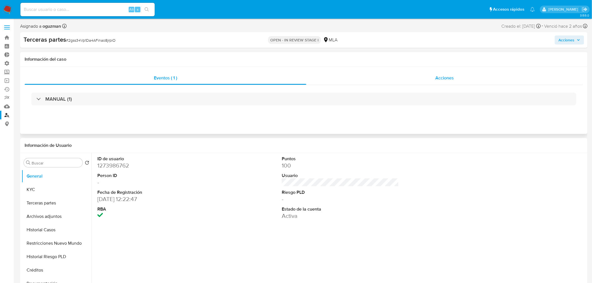
select select "10"
click at [429, 79] on div "Acciones" at bounding box center [444, 77] width 277 height 13
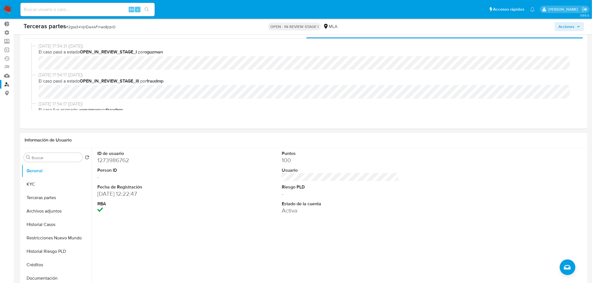
scroll to position [31, 0]
drag, startPoint x: 120, startPoint y: 29, endPoint x: 69, endPoint y: 29, distance: 51.2
click at [69, 29] on div "Terceras partes # 2gss34Vp1Da4AFinao8jrpiO" at bounding box center [116, 26] width 185 height 8
copy span "2gss34Vp1Da4AFinao8jrpiO"
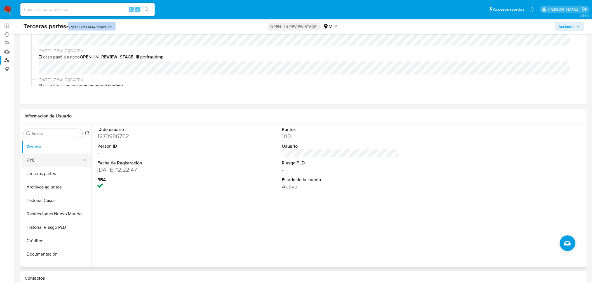
scroll to position [62, 0]
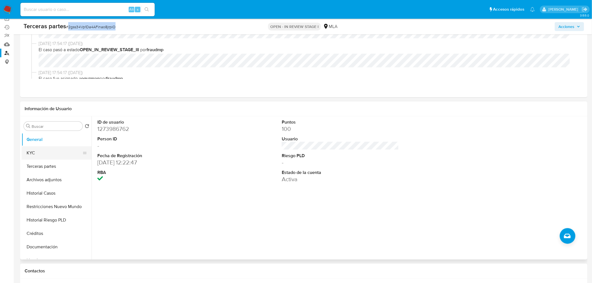
click at [35, 153] on button "KYC" at bounding box center [54, 152] width 65 height 13
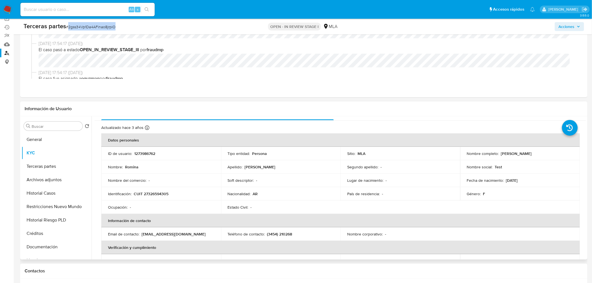
scroll to position [41, 0]
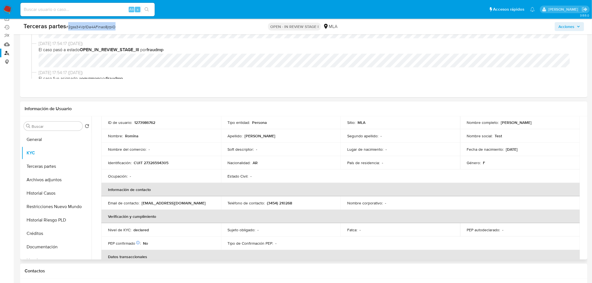
drag, startPoint x: 208, startPoint y: 204, endPoint x: 140, endPoint y: 204, distance: 67.7
click at [140, 204] on div "Email de contacto : [EMAIL_ADDRESS][DOMAIN_NAME]" at bounding box center [161, 203] width 106 height 5
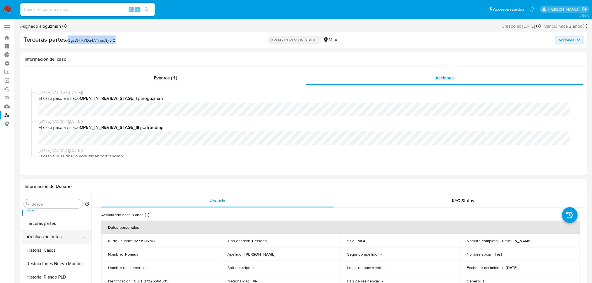
scroll to position [31, 0]
click at [45, 241] on button "Historial Casos" at bounding box center [54, 239] width 65 height 13
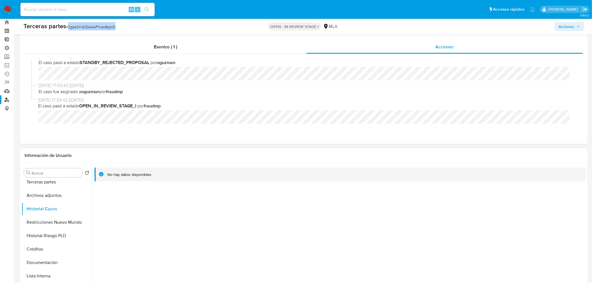
scroll to position [0, 0]
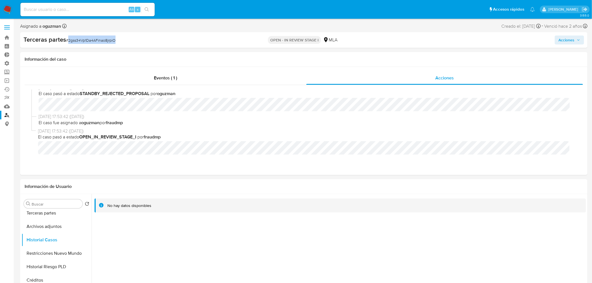
drag, startPoint x: 116, startPoint y: 42, endPoint x: 69, endPoint y: 43, distance: 47.9
click at [69, 43] on div "Terceras partes # 2gss34Vp1Da4AFinao8jrpiO" at bounding box center [116, 40] width 185 height 8
copy span "2gss34Vp1Da4AFinao8jrpiO"
click at [5, 11] on img at bounding box center [8, 10] width 10 height 10
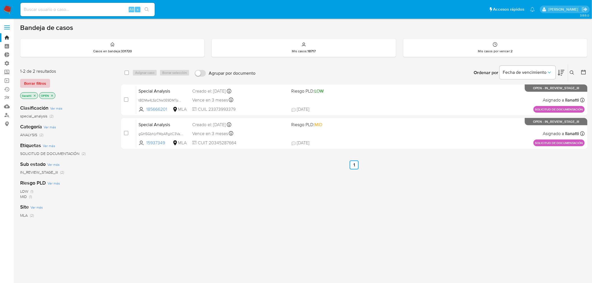
click at [38, 81] on span "Borrar filtros" at bounding box center [35, 83] width 22 height 8
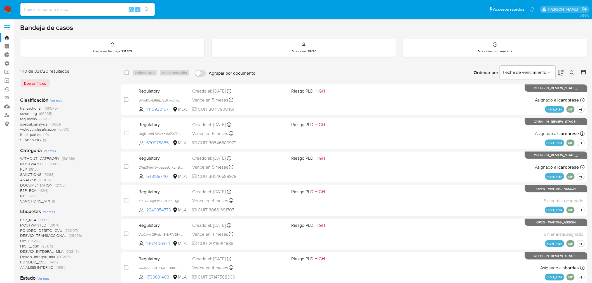
click at [570, 74] on icon at bounding box center [572, 73] width 4 height 4
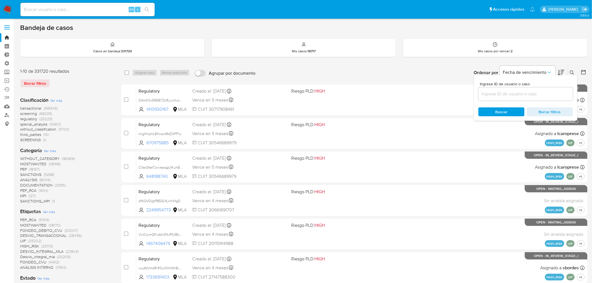
click at [541, 94] on input at bounding box center [526, 93] width 95 height 7
type input "2gss34Vp1Da4AFinao8jrpiO"
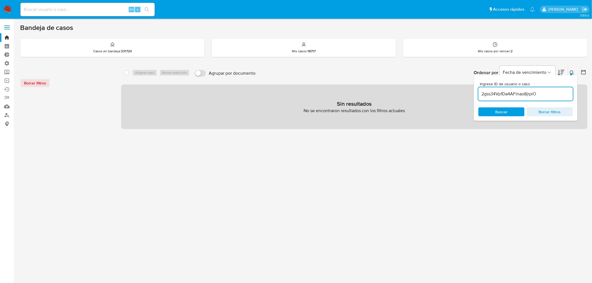
click at [572, 71] on icon at bounding box center [572, 73] width 4 height 4
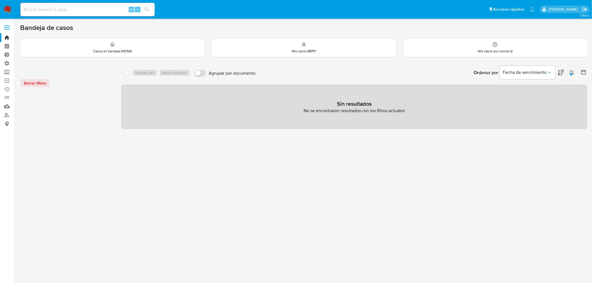
click at [572, 71] on icon at bounding box center [572, 73] width 4 height 4
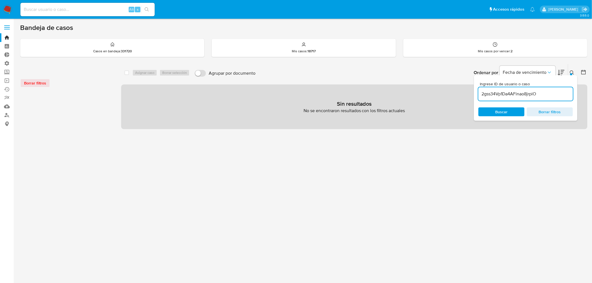
click at [561, 93] on input "2gss34Vp1Da4AFinao8jrpiO" at bounding box center [526, 93] width 95 height 7
click at [483, 96] on input "2gss34Vp1Da4AFinao8jrpiO" at bounding box center [526, 93] width 95 height 7
click at [544, 186] on div "select-all-cases-checkbox Asignar caso Borrar selección Agrupar por documento O…" at bounding box center [354, 186] width 467 height 245
click at [574, 71] on icon at bounding box center [572, 73] width 4 height 4
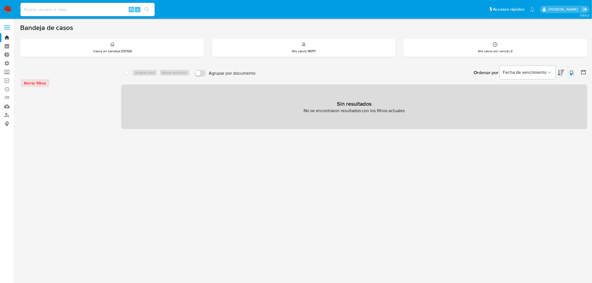
click at [572, 71] on icon at bounding box center [572, 73] width 4 height 4
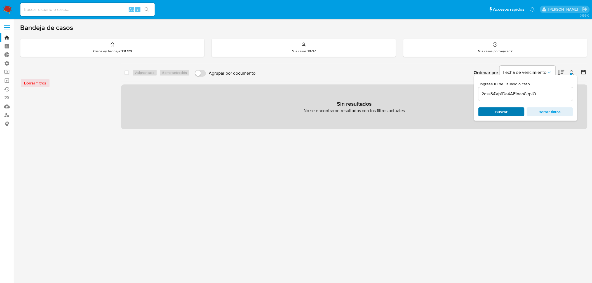
click at [503, 113] on span "Buscar" at bounding box center [502, 111] width 12 height 9
click at [56, 10] on input at bounding box center [87, 9] width 134 height 7
paste input "jjiRbNCYgBCl8S24gO5ZnrIV"
type input "jjiRbNCYgBCl8S24gO5ZnrIV"
drag, startPoint x: 364, startPoint y: 227, endPoint x: 383, endPoint y: 183, distance: 48.1
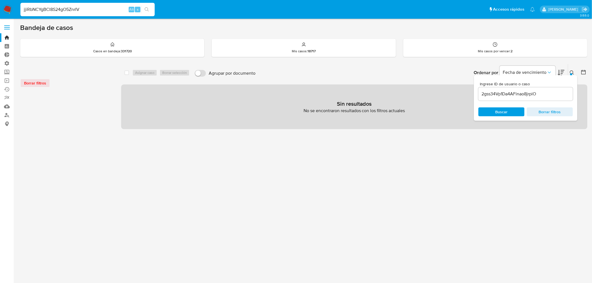
click at [365, 220] on div "select-all-cases-checkbox Asignar caso Borrar selección Agrupar por documento O…" at bounding box center [354, 186] width 467 height 245
drag, startPoint x: 540, startPoint y: 94, endPoint x: 483, endPoint y: 94, distance: 57.4
click at [483, 94] on input "2gss34Vp1Da4AFinao8jrpiO" at bounding box center [526, 93] width 95 height 7
paste input "jjiRbNCYgBCl8S24gO5ZnrIV"
type input "jjiRbNCYgBCl8S24gO5ZnrIV"
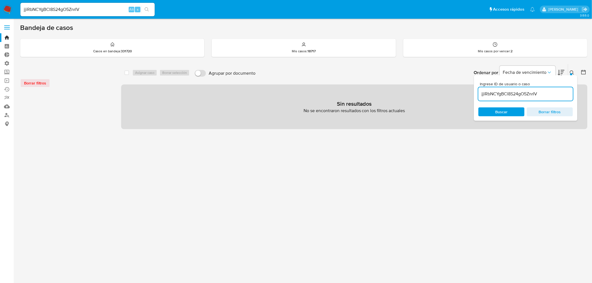
click at [574, 73] on icon at bounding box center [572, 73] width 4 height 4
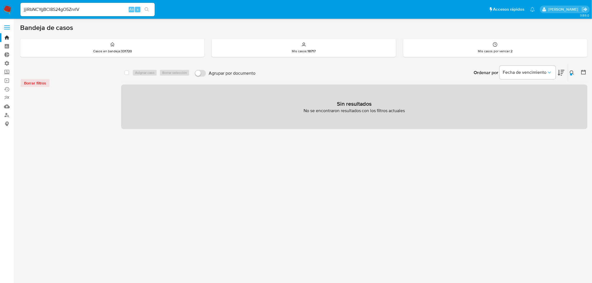
click at [574, 73] on icon at bounding box center [572, 73] width 4 height 4
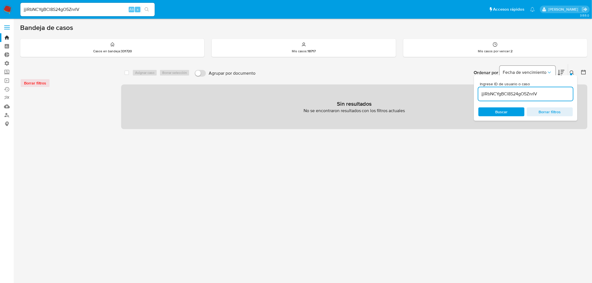
click at [545, 71] on span "Fecha de vencimiento" at bounding box center [525, 73] width 44 height 6
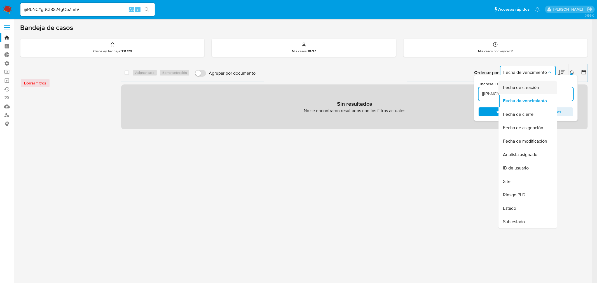
click at [526, 85] on span "Fecha de creación" at bounding box center [521, 88] width 36 height 6
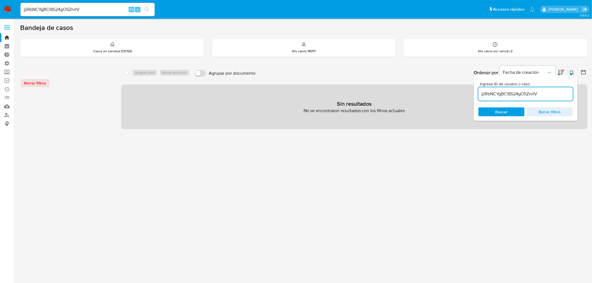
click at [573, 74] on icon at bounding box center [572, 73] width 4 height 4
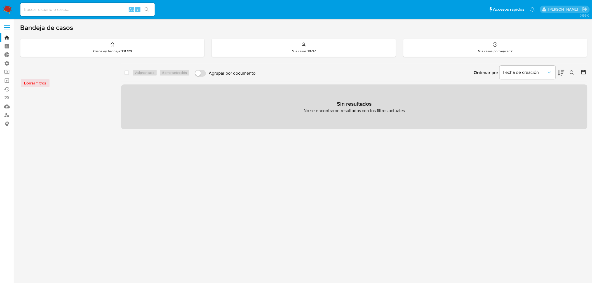
click at [570, 73] on icon at bounding box center [572, 73] width 4 height 4
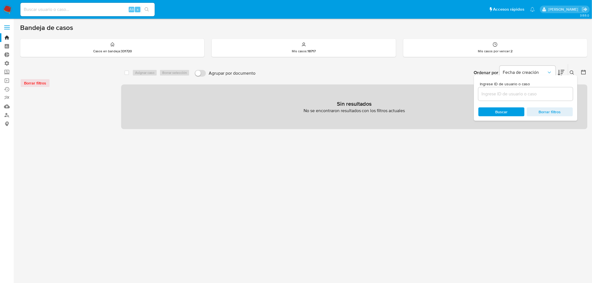
click at [525, 98] on div at bounding box center [526, 93] width 95 height 13
click at [529, 93] on input at bounding box center [526, 93] width 95 height 7
paste input "jjiRbNCYgBCl8S24gO5ZnrIV"
click at [546, 96] on input "jjiRbNCYgBCl8S24gO5ZnrIV" at bounding box center [526, 93] width 95 height 7
type input "jjiRbNCYgBCl8S24gO5ZnrIV"
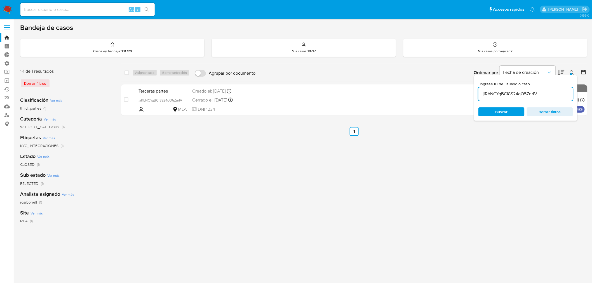
click at [588, 72] on main "3.155.0" at bounding box center [296, 156] width 592 height 313
click at [586, 72] on icon at bounding box center [584, 72] width 4 height 4
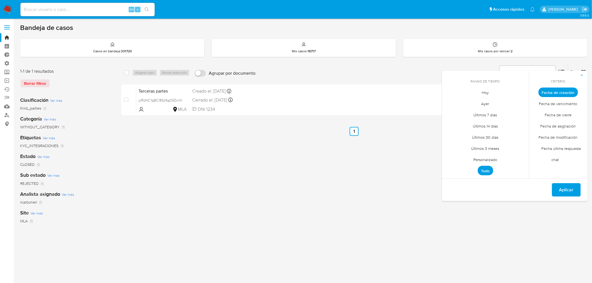
click at [586, 72] on button "button" at bounding box center [582, 75] width 11 height 9
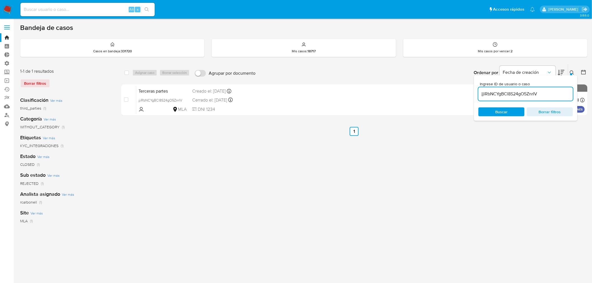
click at [578, 62] on div "Bandeja de casos Casos en bandeja : 331720 Mis casos : 18717 Mis casos por venc…" at bounding box center [304, 167] width 568 height 286
click at [572, 72] on icon at bounding box center [572, 73] width 4 height 4
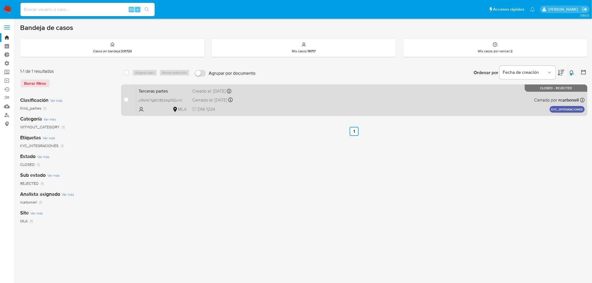
click at [315, 99] on div "Terceras partes jjiRbNCYgBCl8S24gO5ZnrIV MLA Creado el: [DATE] Creado el: [DATE…" at bounding box center [360, 100] width 449 height 28
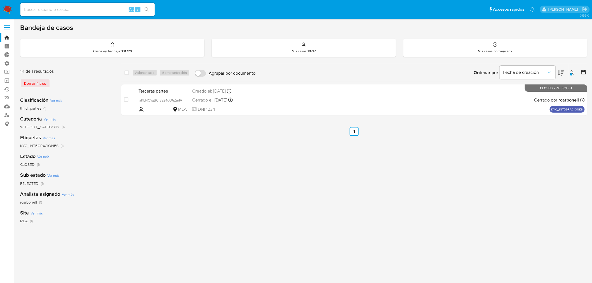
drag, startPoint x: 573, startPoint y: 73, endPoint x: 561, endPoint y: 78, distance: 13.0
click at [573, 73] on icon at bounding box center [572, 73] width 4 height 4
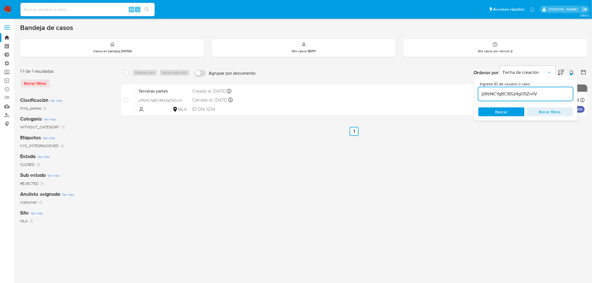
drag, startPoint x: 548, startPoint y: 94, endPoint x: 481, endPoint y: 97, distance: 67.2
click at [481, 97] on input "jjiRbNCYgBCl8S24gO5ZnrIV" at bounding box center [526, 93] width 95 height 7
type input "2gss34Vp1Da4AFinao8jrpiO"
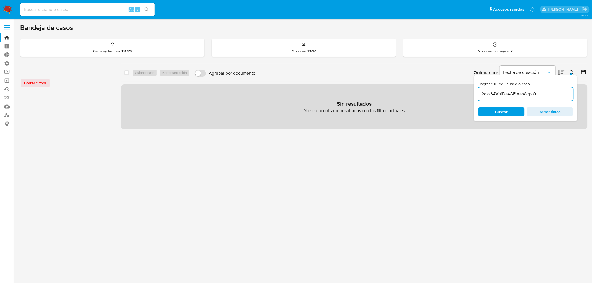
click at [571, 70] on button at bounding box center [572, 72] width 9 height 7
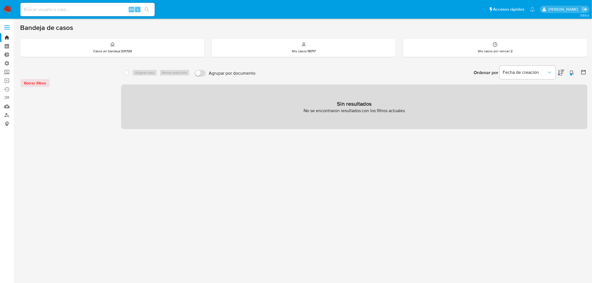
click at [570, 72] on icon at bounding box center [572, 73] width 4 height 4
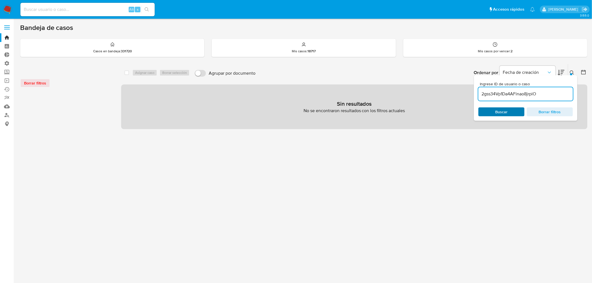
click at [507, 111] on span "Buscar" at bounding box center [502, 111] width 12 height 9
click at [572, 71] on icon at bounding box center [572, 73] width 4 height 4
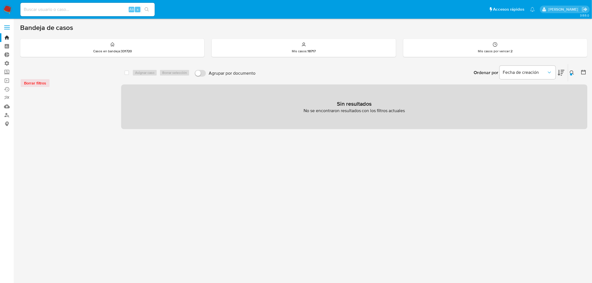
click at [78, 13] on div "Alt s" at bounding box center [87, 9] width 134 height 13
click at [80, 9] on input at bounding box center [87, 9] width 134 height 7
paste input "yIB1w4B6msgoSOLq2L3HvJAj"
type input "yIB1w4B6msgoSOLq2L3HvJAj"
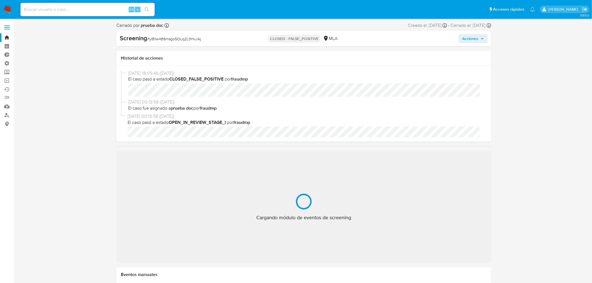
select select "10"
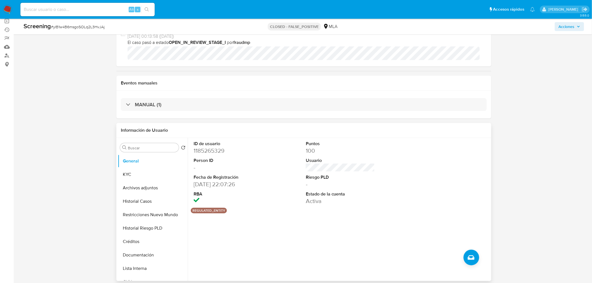
scroll to position [62, 0]
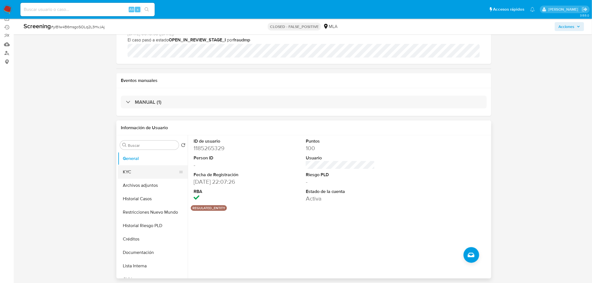
click at [144, 172] on button "KYC" at bounding box center [150, 171] width 65 height 13
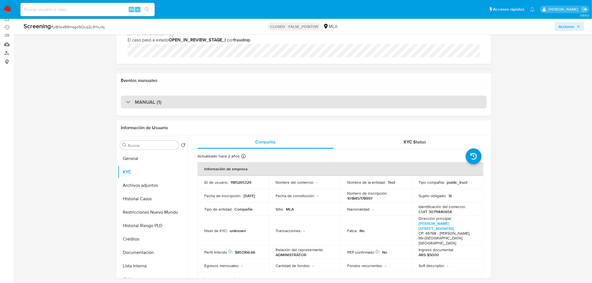
click at [143, 102] on h3 "MANUAL (1)" at bounding box center [148, 102] width 27 height 6
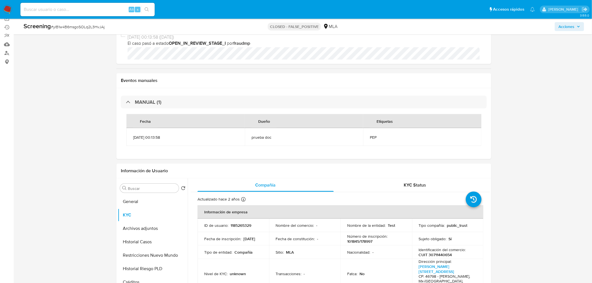
scroll to position [0, 0]
click at [9, 10] on img at bounding box center [8, 10] width 10 height 10
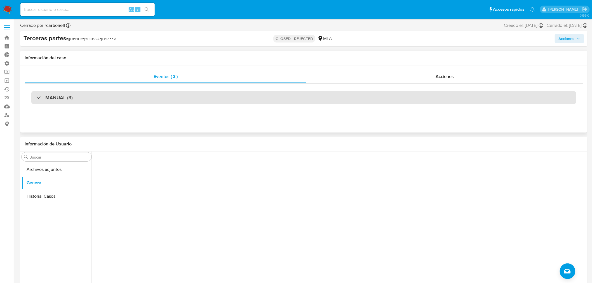
click at [148, 101] on div "MANUAL (3)" at bounding box center [303, 97] width 545 height 13
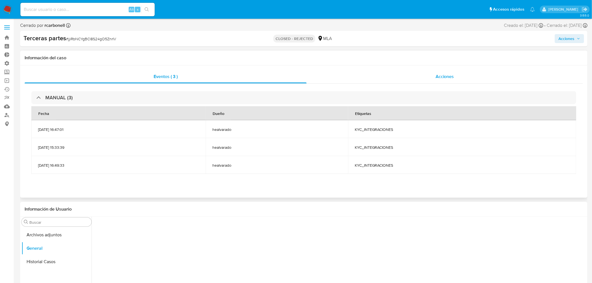
click at [434, 80] on div "Acciones" at bounding box center [445, 76] width 277 height 13
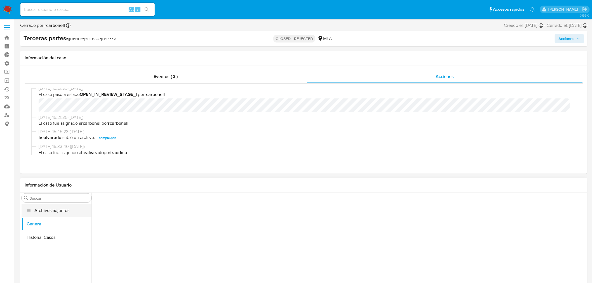
scroll to position [93, 0]
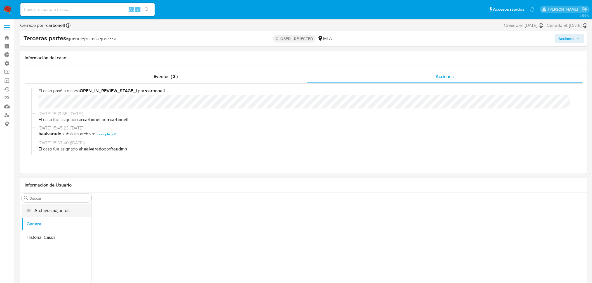
click at [51, 210] on button "Archivos adjuntos" at bounding box center [57, 210] width 70 height 13
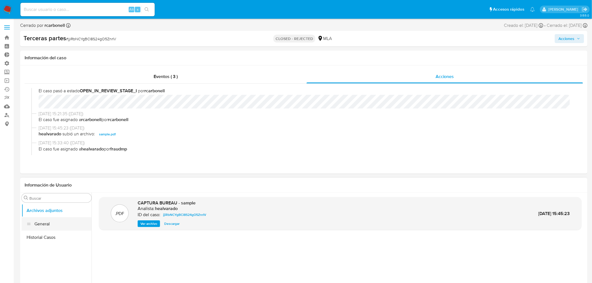
click at [51, 224] on button "General" at bounding box center [57, 223] width 70 height 13
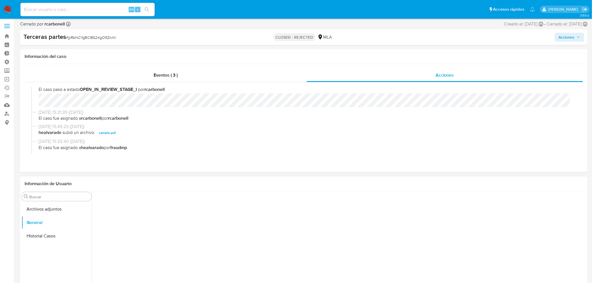
scroll to position [0, 0]
click at [106, 135] on span "sample.pdf" at bounding box center [107, 134] width 17 height 7
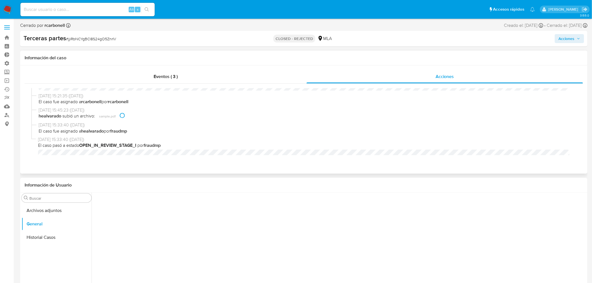
scroll to position [121, 0]
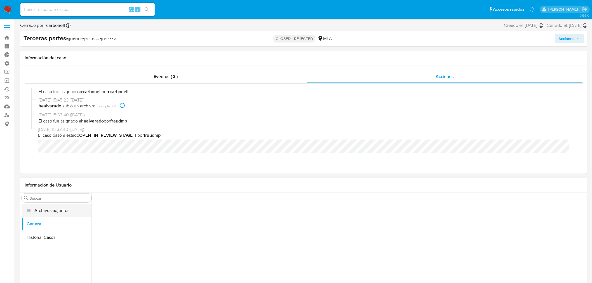
click at [62, 212] on button "Archivos adjuntos" at bounding box center [57, 210] width 70 height 13
click at [53, 236] on button "Historial Casos" at bounding box center [57, 237] width 70 height 13
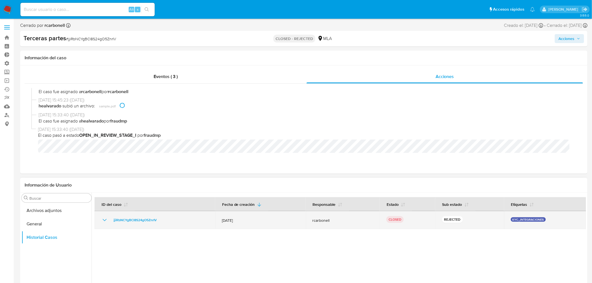
click at [102, 219] on icon "Mostrar/Ocultar" at bounding box center [104, 220] width 7 height 7
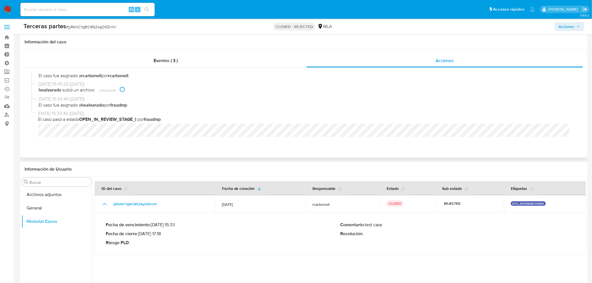
scroll to position [0, 0]
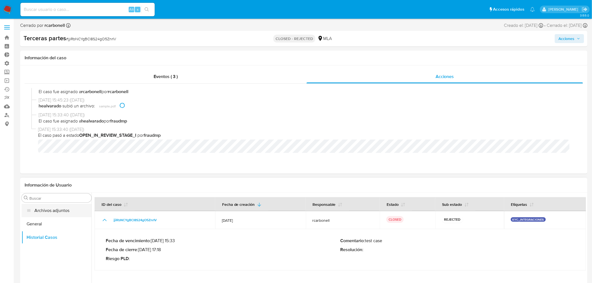
click at [63, 213] on button "Archivos adjuntos" at bounding box center [57, 210] width 70 height 13
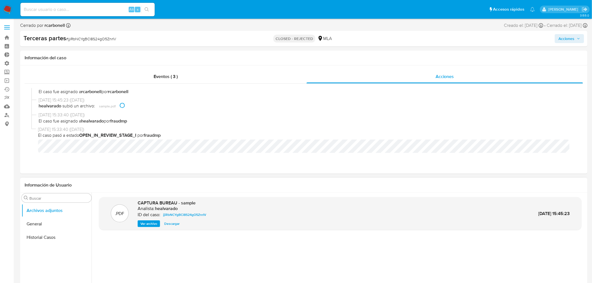
click at [151, 223] on span "Ver archivo" at bounding box center [149, 224] width 17 height 6
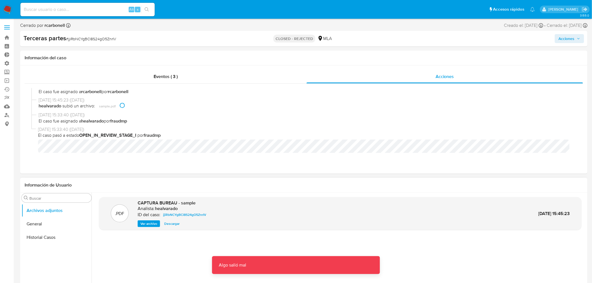
click at [169, 224] on span "Descargar" at bounding box center [171, 224] width 15 height 6
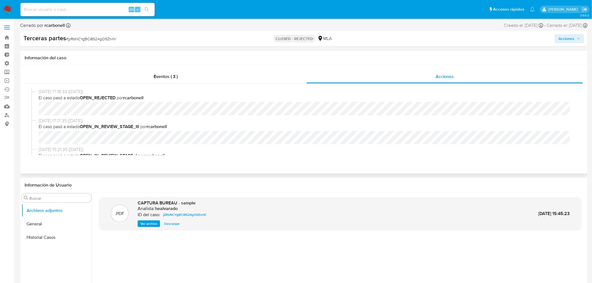
scroll to position [28, 0]
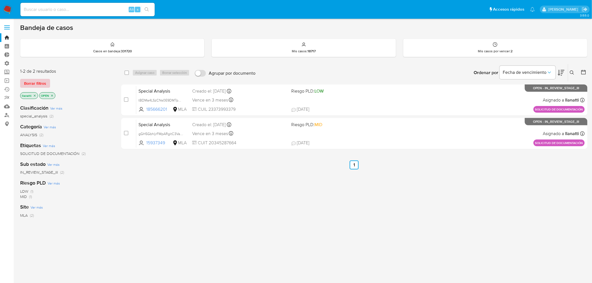
click at [39, 87] on span "Borrar filtros" at bounding box center [35, 83] width 22 height 8
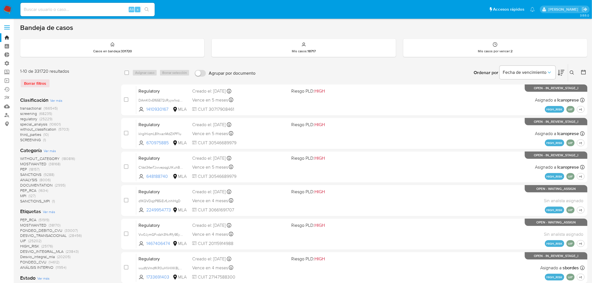
click at [571, 72] on icon at bounding box center [572, 73] width 4 height 4
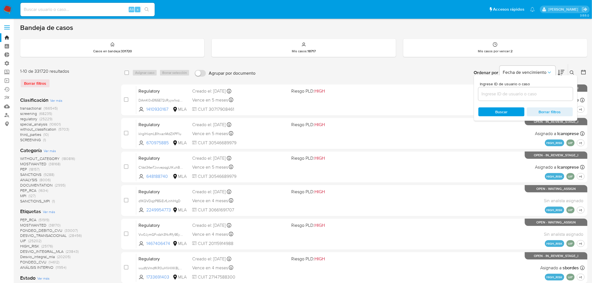
click at [536, 99] on div at bounding box center [526, 93] width 95 height 13
click at [538, 95] on input at bounding box center [526, 93] width 95 height 7
paste input "yIB1w4B6msgoSOLq2L3HvJAj"
type input "yIB1w4B6msgoSOLq2L3HvJAj"
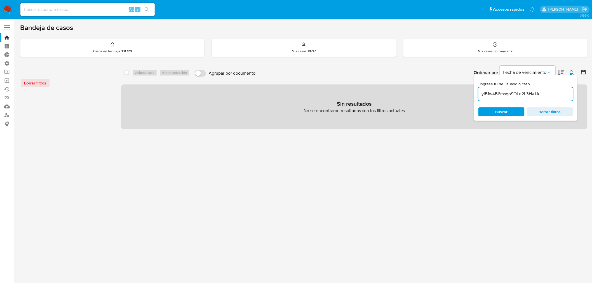
click at [572, 72] on icon at bounding box center [572, 73] width 4 height 4
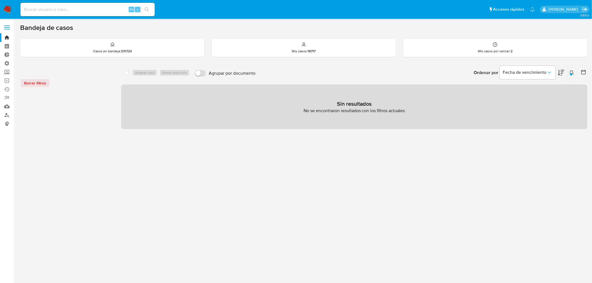
click at [571, 75] on div at bounding box center [571, 74] width 2 height 2
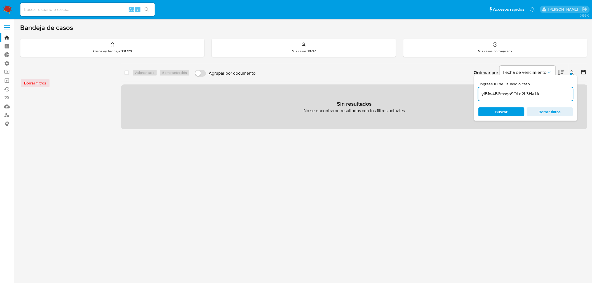
click at [542, 99] on div "yIB1w4B6msgoSOLq2L3HvJAj" at bounding box center [526, 93] width 95 height 13
click at [545, 95] on input "yIB1w4B6msgoSOLq2L3HvJAj" at bounding box center [526, 93] width 95 height 7
drag, startPoint x: 535, startPoint y: 139, endPoint x: 569, endPoint y: 87, distance: 62.6
click at [535, 138] on div "select-all-cases-checkbox Asignar caso Borrar selección Agrupar por documento O…" at bounding box center [354, 186] width 467 height 245
click at [574, 72] on icon at bounding box center [572, 73] width 4 height 4
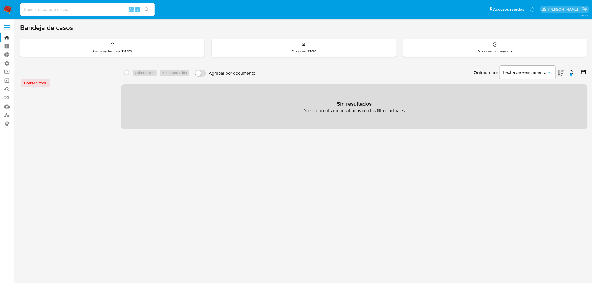
click at [574, 73] on icon at bounding box center [572, 73] width 4 height 4
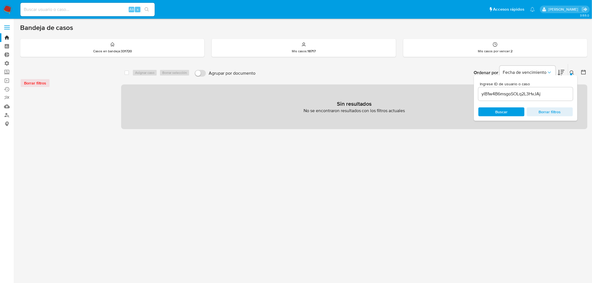
click at [66, 12] on input at bounding box center [87, 9] width 134 height 7
paste input "jjiRbNCYgBCl8S24gO5ZnrIV"
type input "jjiRbNCYgBCl8S24gO5ZnrIV"
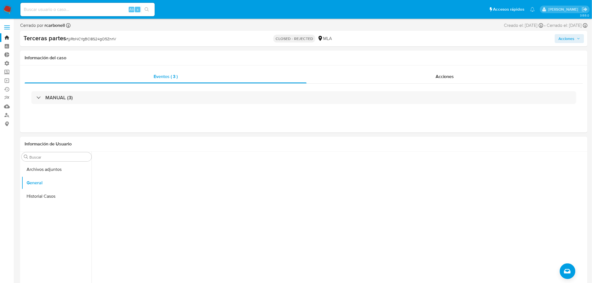
click at [39, 13] on div "Alt s" at bounding box center [87, 9] width 134 height 13
click at [41, 6] on input at bounding box center [87, 9] width 134 height 7
paste input "2gss34Vp1Da4AFinao8jrpiO"
type input "2gss34Vp1Da4AFinao8jrpiO"
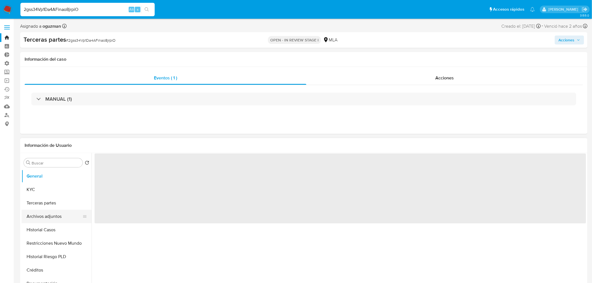
click at [58, 213] on button "Archivos adjuntos" at bounding box center [54, 216] width 65 height 13
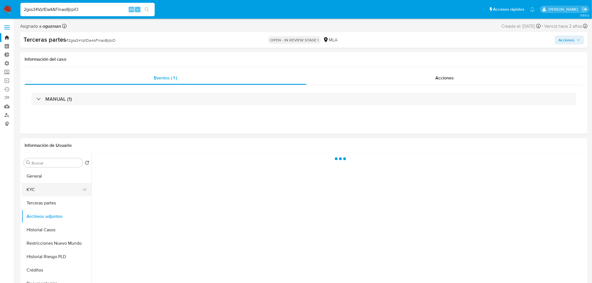
click at [52, 187] on button "KYC" at bounding box center [54, 189] width 65 height 13
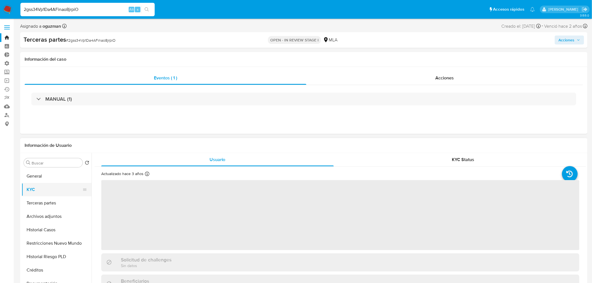
select select "10"
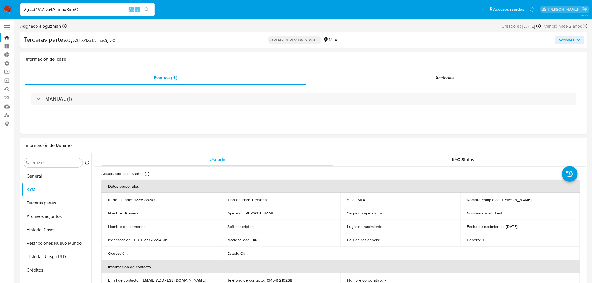
drag, startPoint x: 535, startPoint y: 200, endPoint x: 500, endPoint y: 203, distance: 34.5
click at [500, 202] on div "Nombre completo : [PERSON_NAME]" at bounding box center [520, 199] width 106 height 5
copy p "[PERSON_NAME]"
click at [6, 113] on link "Buscador de personas" at bounding box center [33, 115] width 67 height 9
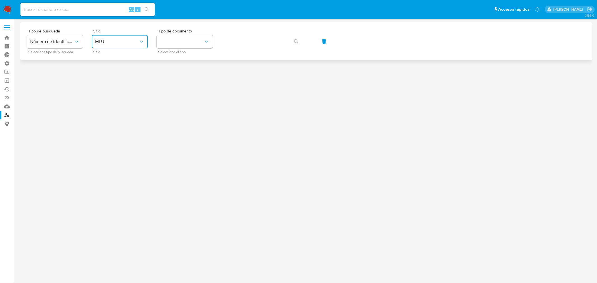
click at [124, 45] on button "MLU" at bounding box center [120, 41] width 56 height 13
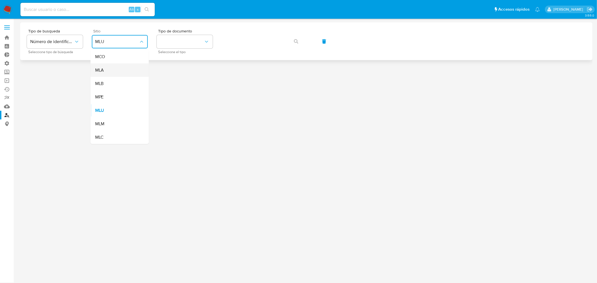
click at [113, 73] on div "MLA" at bounding box center [118, 70] width 46 height 13
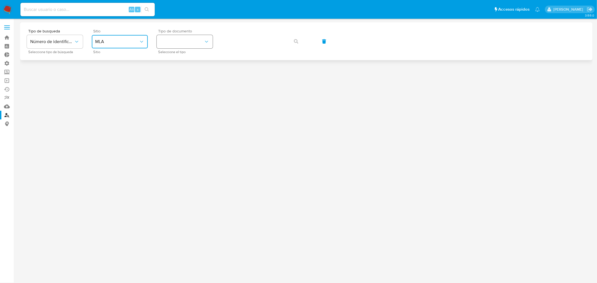
click at [175, 44] on button "identificationType" at bounding box center [185, 41] width 56 height 13
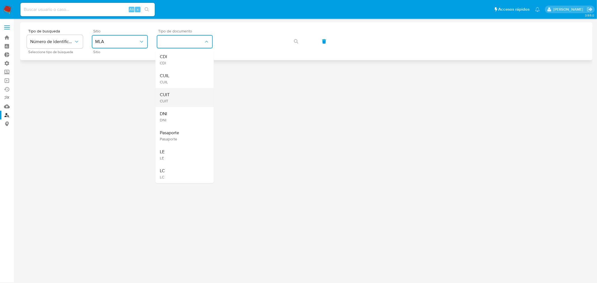
click at [170, 99] on div "CUIT CUIT" at bounding box center [183, 97] width 46 height 19
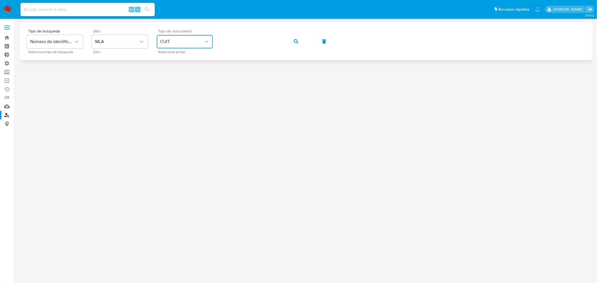
click at [298, 41] on icon "button" at bounding box center [296, 41] width 4 height 4
